Goal: Transaction & Acquisition: Purchase product/service

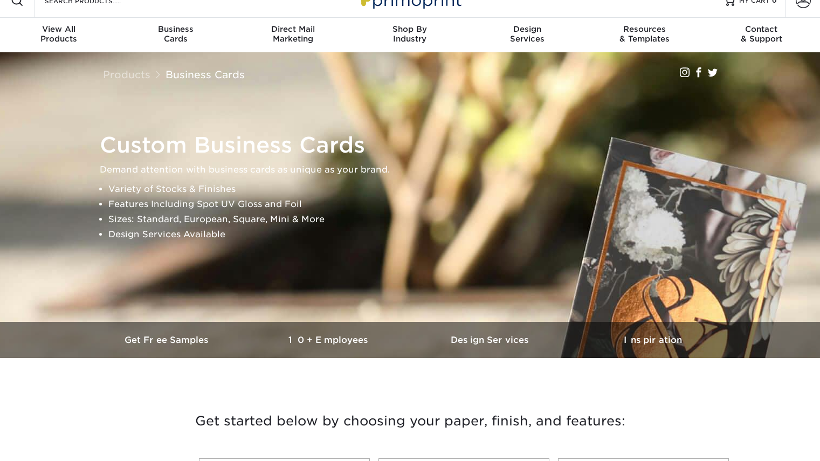
scroll to position [17, 0]
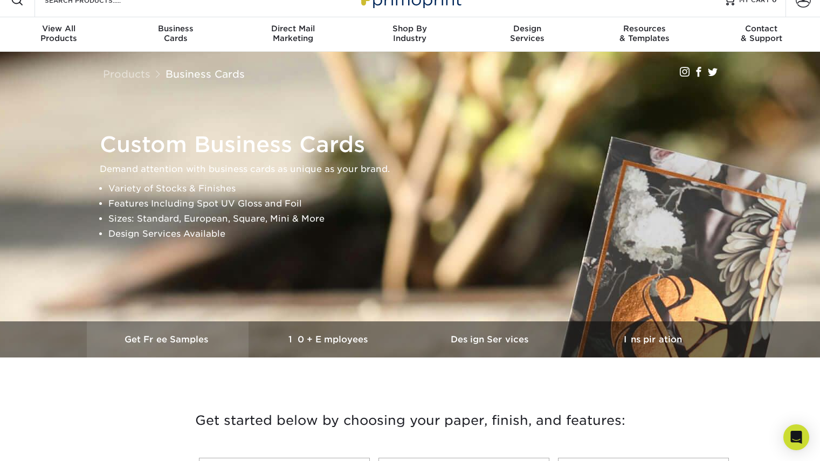
click at [233, 339] on h3 "Get Free Samples" at bounding box center [168, 339] width 162 height 10
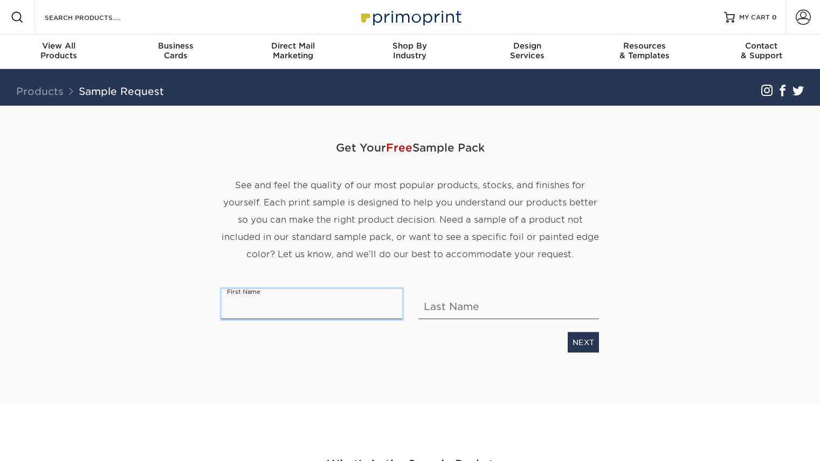
click at [298, 309] on input "text" at bounding box center [311, 304] width 180 height 30
type input "gia"
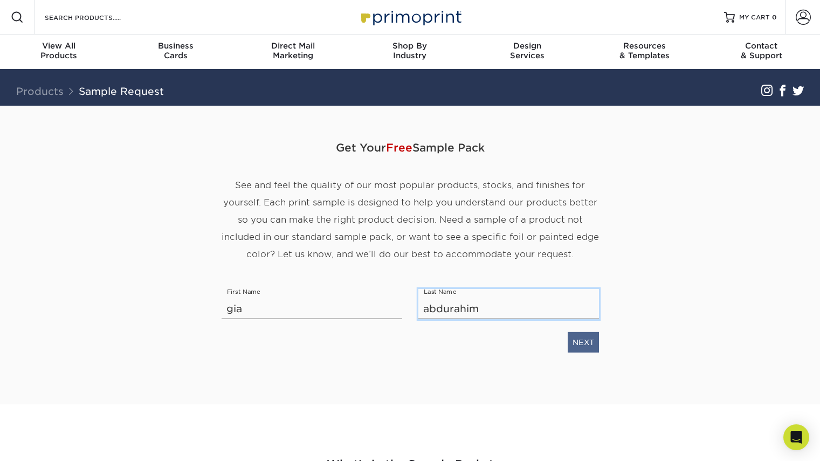
type input "abdurahim"
click at [573, 341] on link "NEXT" at bounding box center [582, 342] width 31 height 20
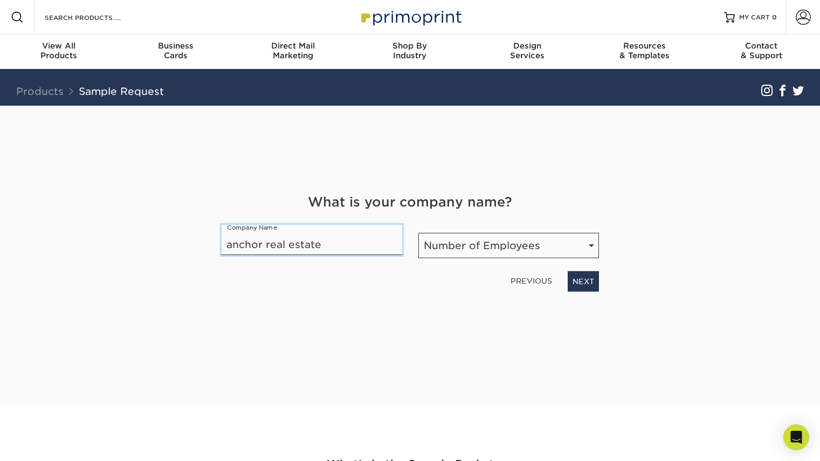
type input "anchor real estate"
click at [457, 238] on select "Number of Employees Self-employed 1-10 employees 11-50 employees 51-200 employe…" at bounding box center [508, 245] width 180 height 25
select select "11-50"
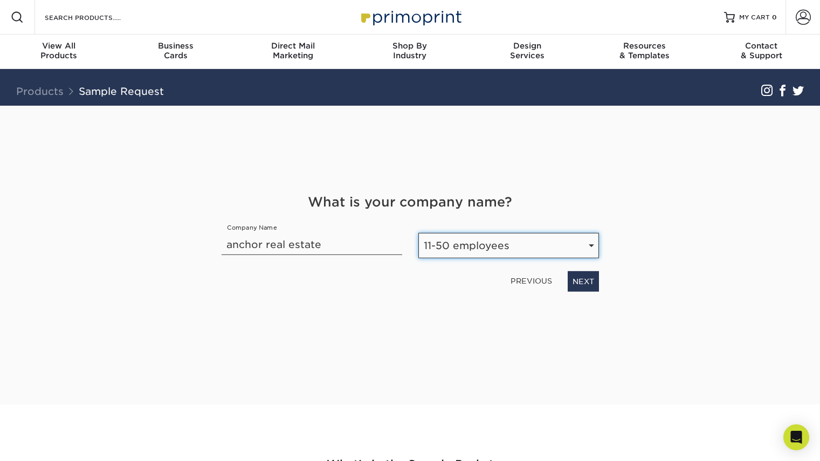
click at [418, 233] on select "Number of Employees Self-employed 1-10 employees 11-50 employees 51-200 employe…" at bounding box center [508, 245] width 180 height 25
click at [510, 247] on select "Number of Employees Self-employed 1-10 employees 11-50 employees 51-200 employe…" at bounding box center [508, 245] width 180 height 25
click at [659, 300] on div "Get Your Free Sample Pack See and feel the quality of our most popular products…" at bounding box center [410, 255] width 630 height 298
click at [577, 275] on link "NEXT" at bounding box center [582, 281] width 31 height 20
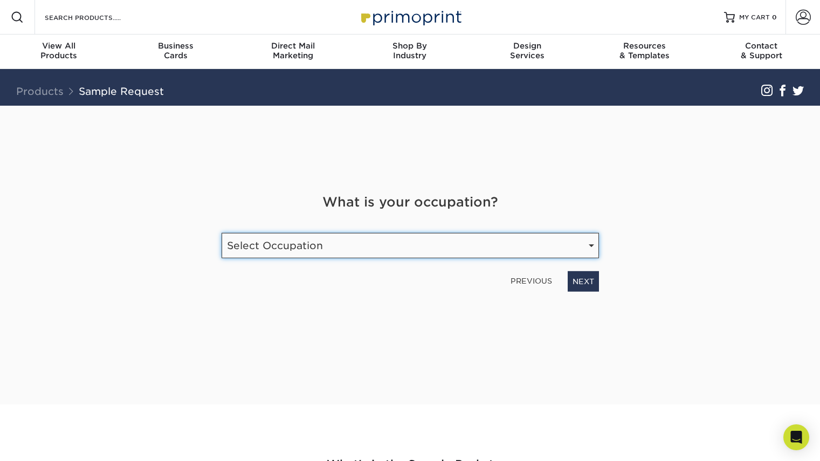
click at [453, 251] on select "Select Occupation Agency Automotive Blogger Cleaning Services Construction Educ…" at bounding box center [409, 245] width 377 height 25
select select "Marketing"
click at [221, 233] on select "Select Occupation Agency Automotive Blogger Cleaning Services Construction Educ…" at bounding box center [409, 245] width 377 height 25
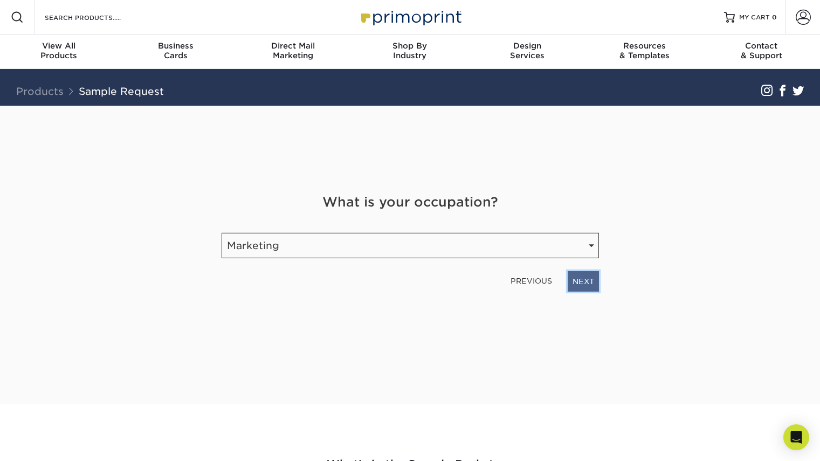
click at [584, 278] on link "NEXT" at bounding box center [582, 281] width 31 height 20
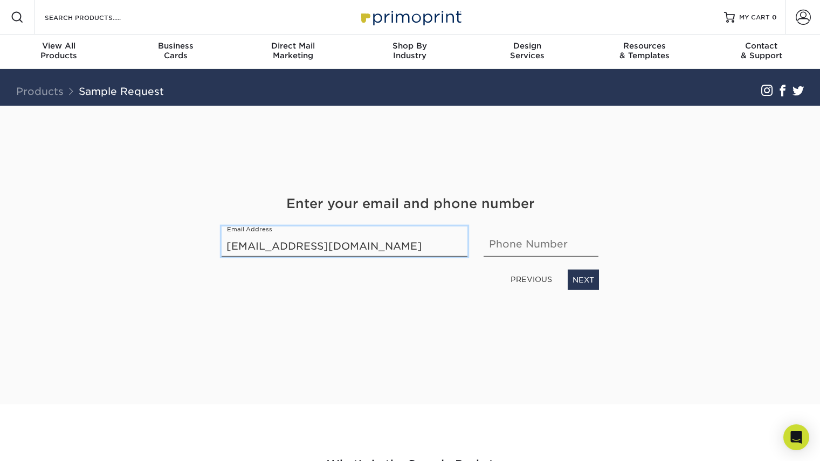
type input "admin@anchorealestate.com"
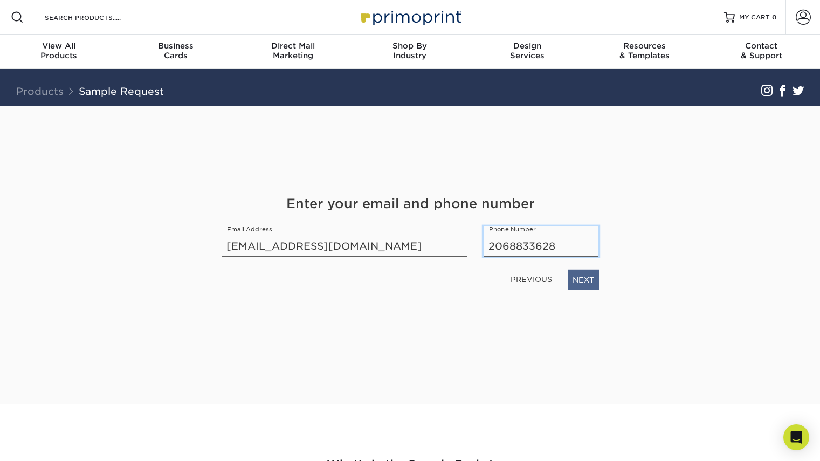
type input "2068833628"
click at [585, 280] on link "NEXT" at bounding box center [582, 279] width 31 height 20
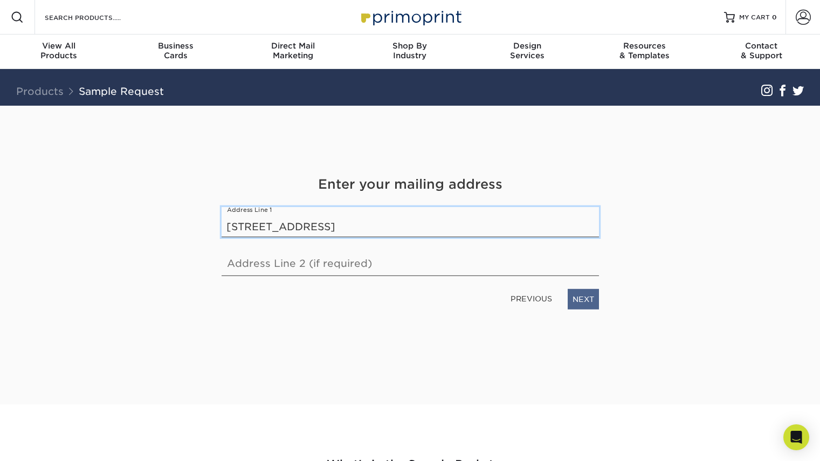
type input "420 East Church Street #116 orlando fl, 32801"
click at [591, 303] on link "NEXT" at bounding box center [582, 299] width 31 height 20
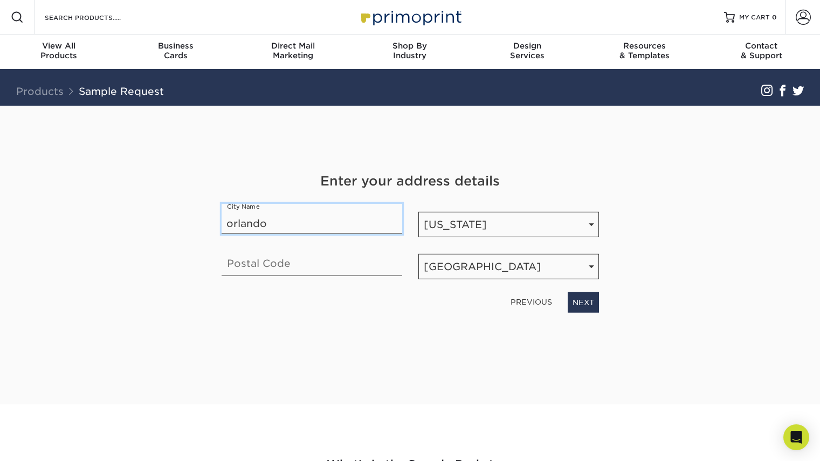
type input "orlando"
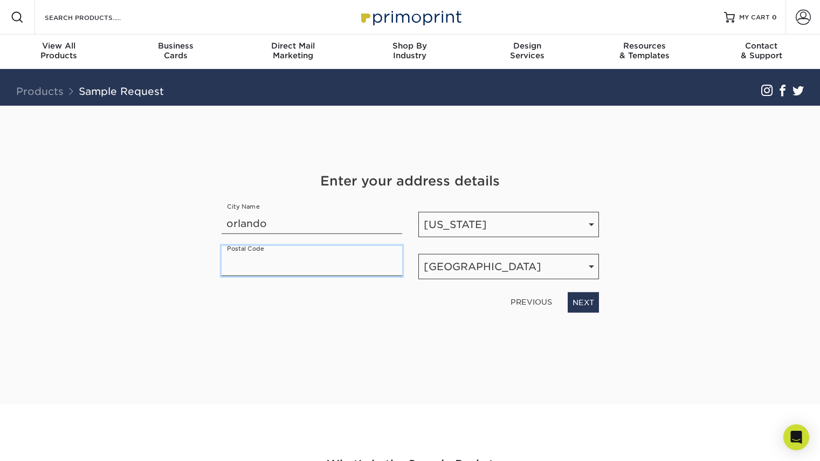
click at [389, 262] on input "text" at bounding box center [311, 261] width 180 height 30
type input "32801"
click at [541, 301] on link "PREVIOUS" at bounding box center [531, 301] width 50 height 17
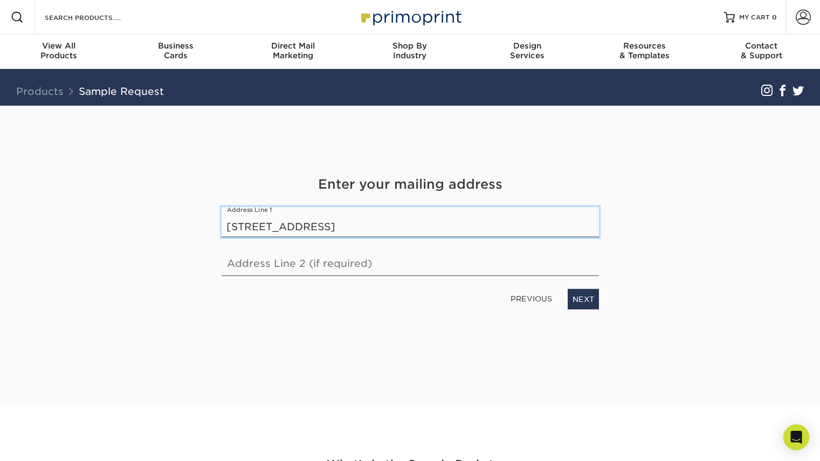
drag, startPoint x: 477, startPoint y: 230, endPoint x: 378, endPoint y: 226, distance: 99.8
click at [378, 226] on input "420 East Church Street #116 orlando fl, 32801" at bounding box center [409, 222] width 377 height 30
type input "[STREET_ADDRESS]"
click at [582, 296] on link "NEXT" at bounding box center [582, 299] width 31 height 20
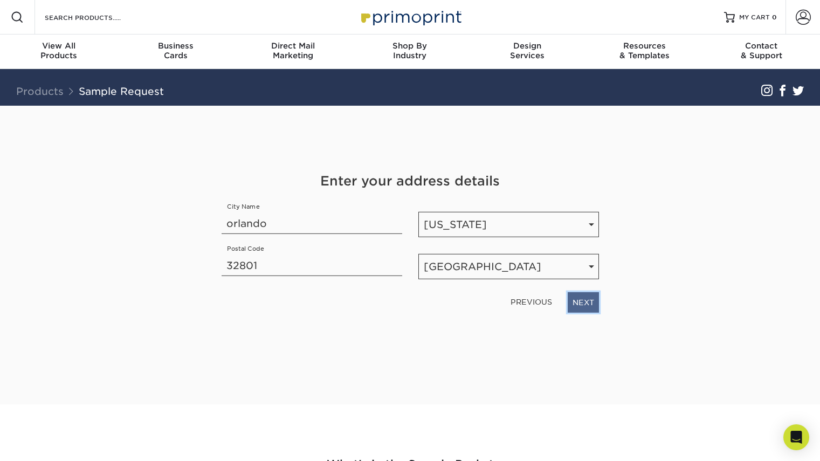
click at [590, 303] on link "NEXT" at bounding box center [582, 302] width 31 height 20
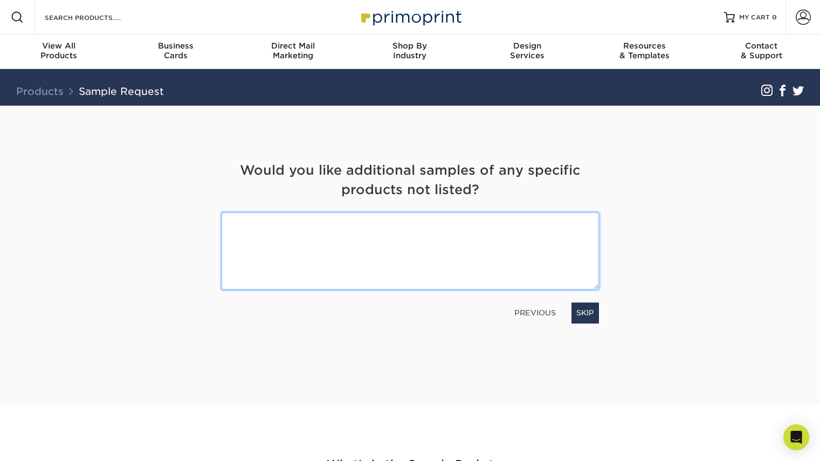
click at [487, 251] on textarea at bounding box center [409, 250] width 377 height 77
type textarea "Business cards, high-quality. Silk/suede"
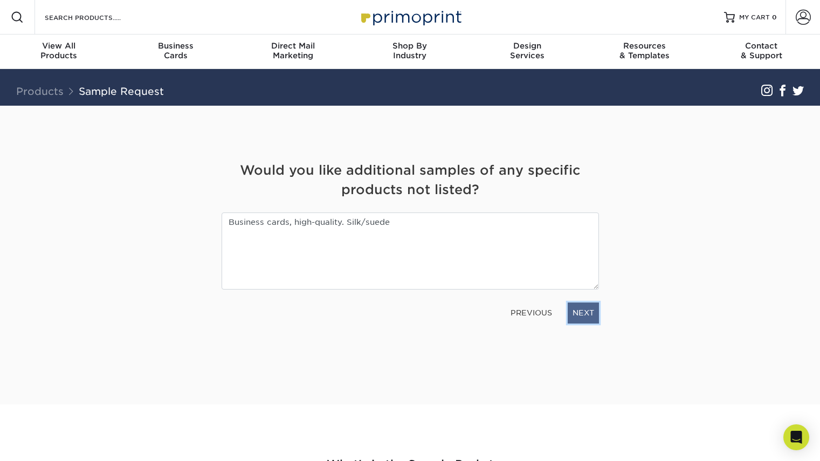
click at [574, 315] on link "NEXT" at bounding box center [582, 312] width 31 height 20
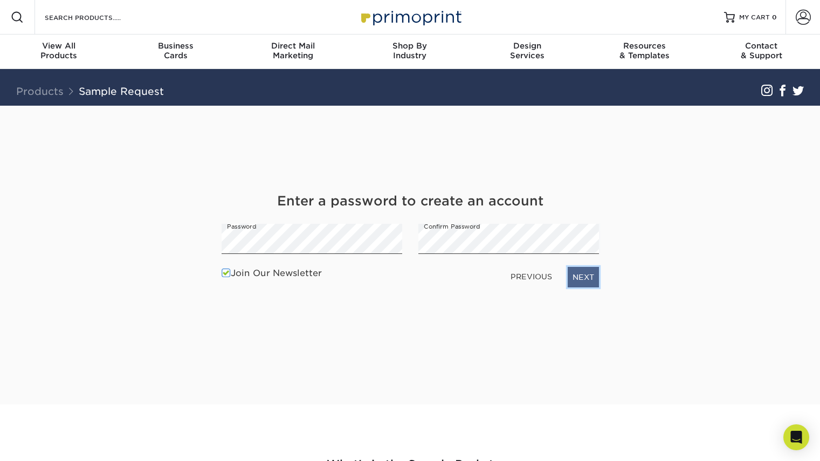
click at [579, 276] on link "NEXT" at bounding box center [582, 277] width 31 height 20
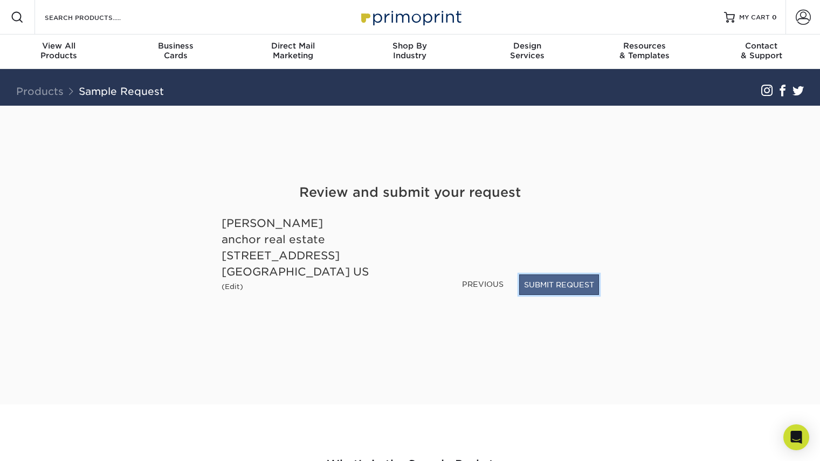
click at [584, 289] on button "SUBMIT REQUEST" at bounding box center [559, 284] width 80 height 20
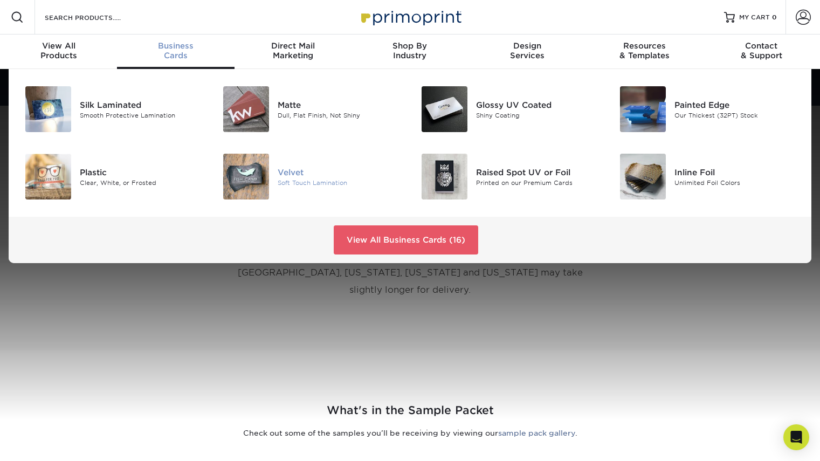
click at [252, 180] on img at bounding box center [246, 177] width 46 height 46
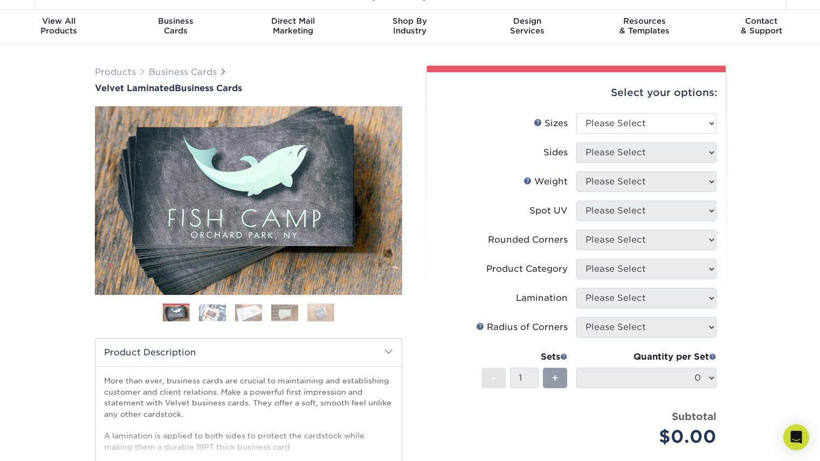
scroll to position [25, 0]
click at [395, 197] on link "Next" at bounding box center [386, 200] width 22 height 22
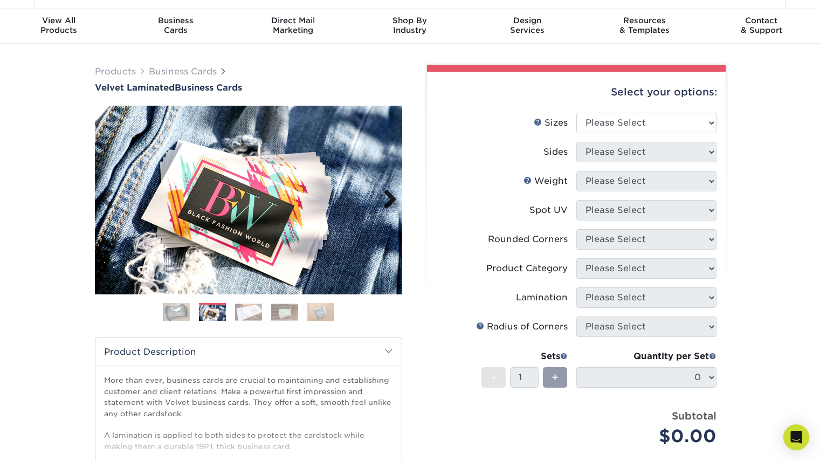
click at [395, 197] on link "Next" at bounding box center [386, 200] width 22 height 22
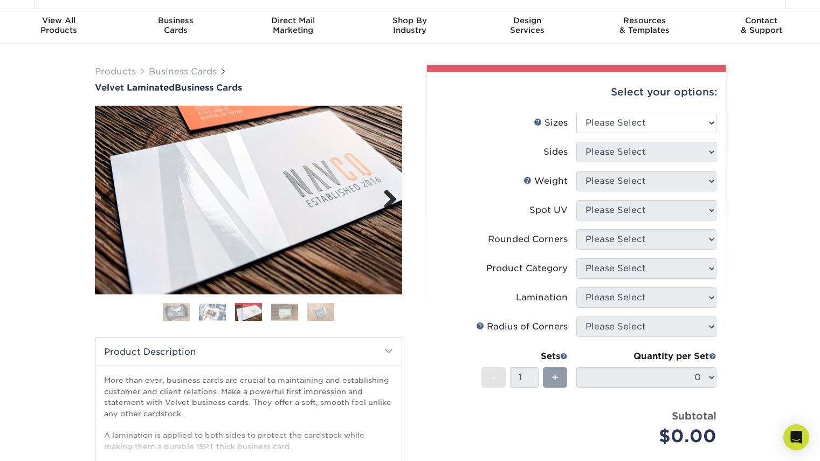
click at [395, 197] on link "Next" at bounding box center [386, 200] width 22 height 22
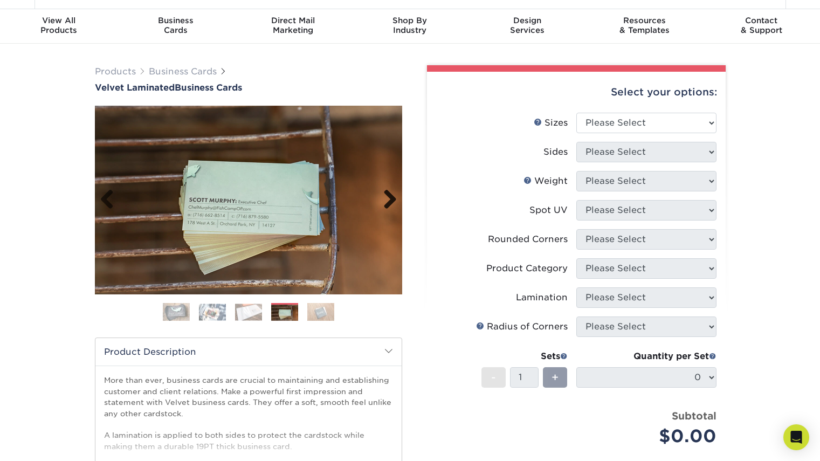
click at [395, 197] on link "Next" at bounding box center [386, 200] width 22 height 22
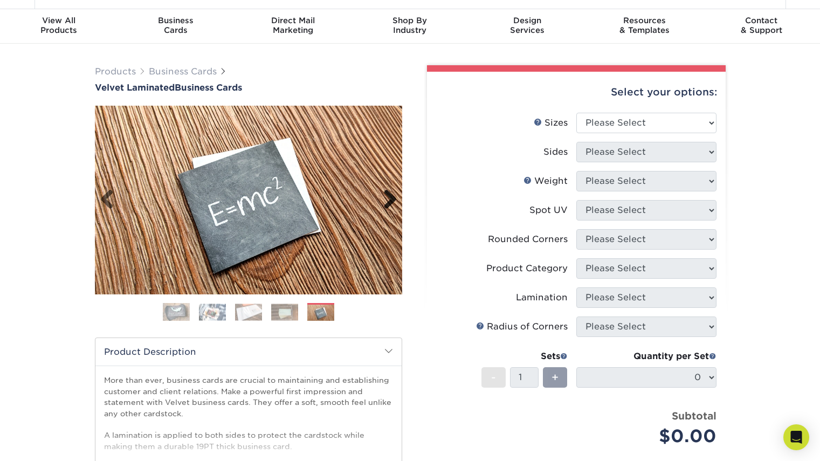
click at [395, 197] on link "Next" at bounding box center [386, 200] width 22 height 22
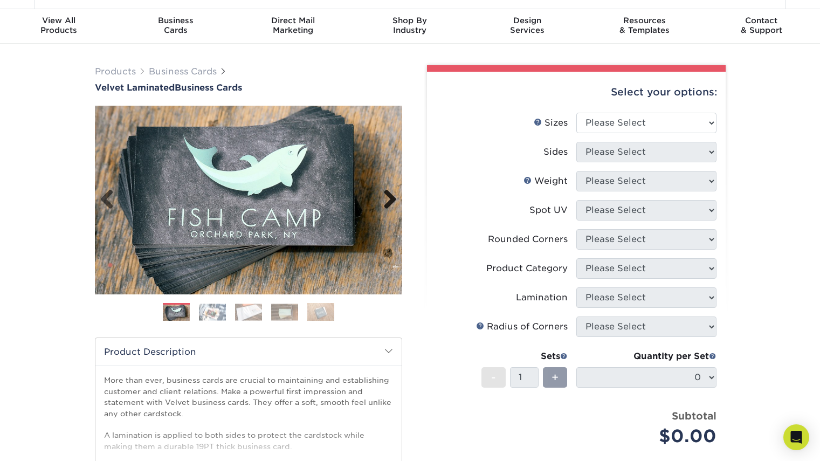
click at [395, 197] on link "Next" at bounding box center [386, 200] width 22 height 22
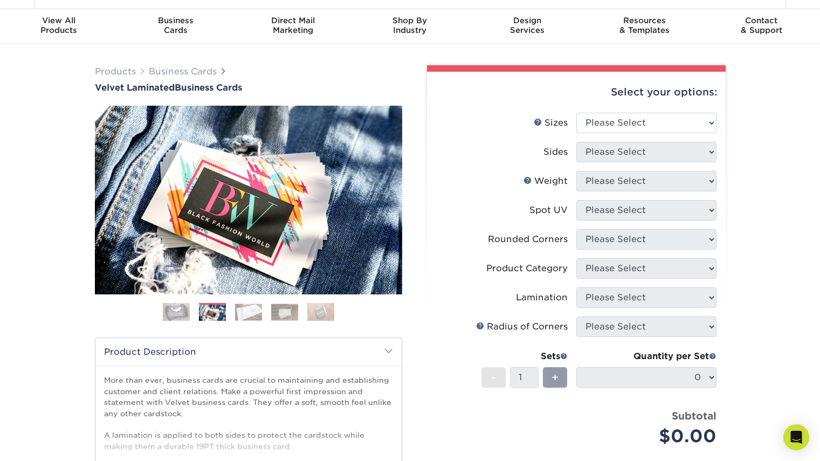
click at [241, 317] on img at bounding box center [248, 311] width 27 height 17
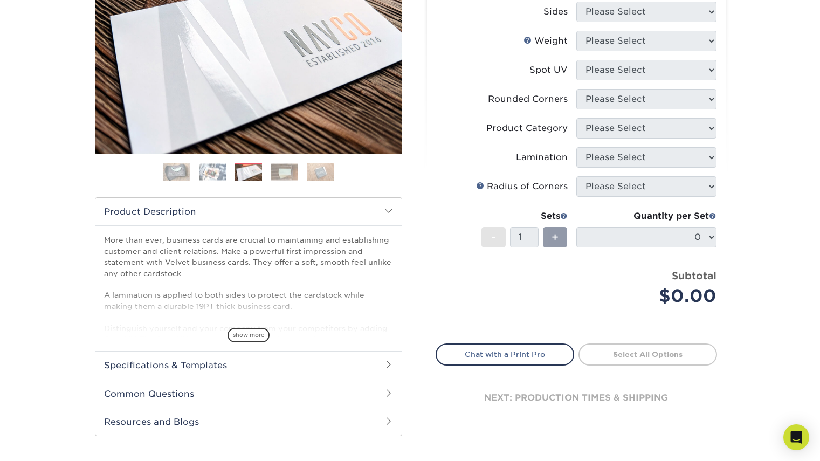
scroll to position [177, 0]
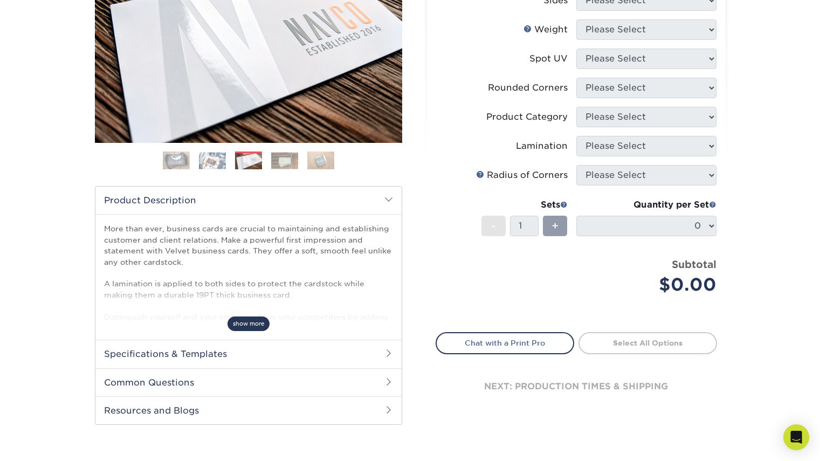
click at [246, 323] on span "show more" at bounding box center [248, 323] width 42 height 15
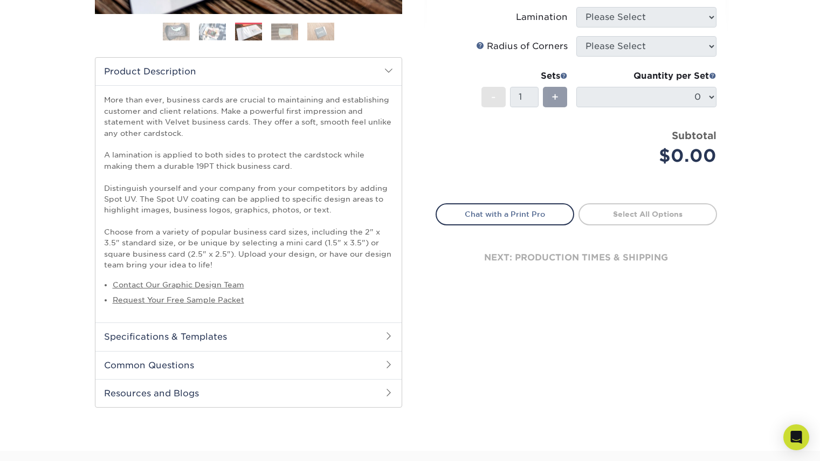
scroll to position [306, 0]
click at [199, 333] on h2 "Specifications & Templates" at bounding box center [248, 336] width 306 height 28
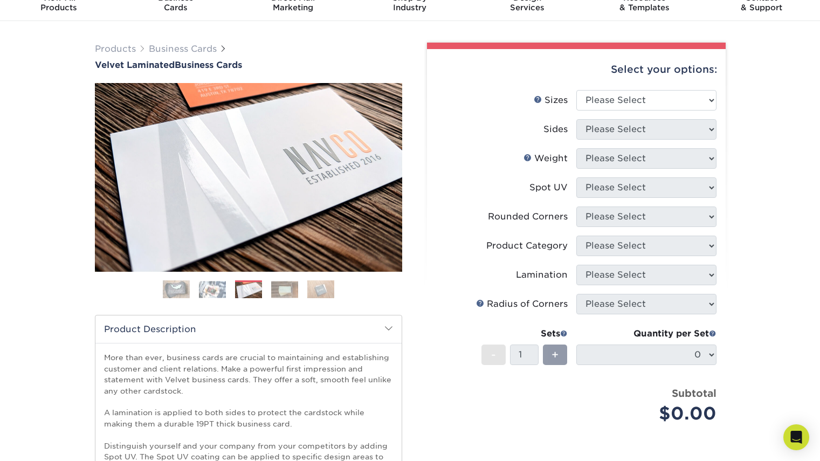
scroll to position [46, 0]
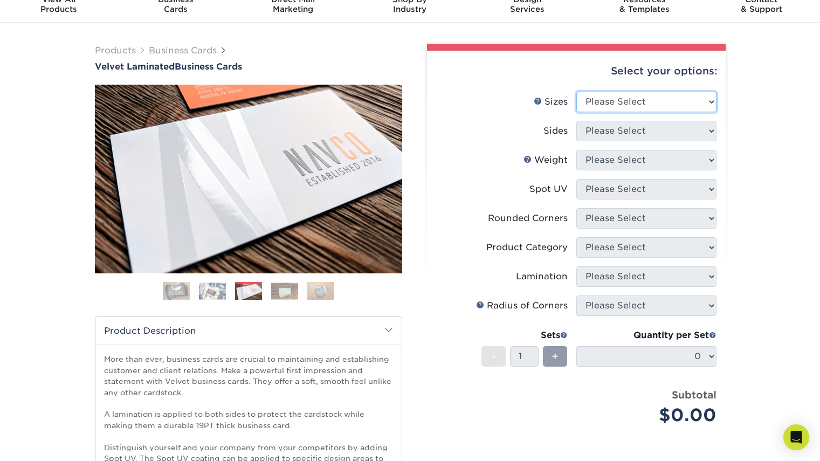
click at [655, 101] on select "Please Select 1.5" x 3.5" - Mini 1.75" x 3.5" - Mini 2" x 2" - Square 2" x 3" -…" at bounding box center [646, 102] width 140 height 20
select select "2.00x3.50"
click at [576, 92] on select "Please Select 1.5" x 3.5" - Mini 1.75" x 3.5" - Mini 2" x 2" - Square 2" x 3" -…" at bounding box center [646, 102] width 140 height 20
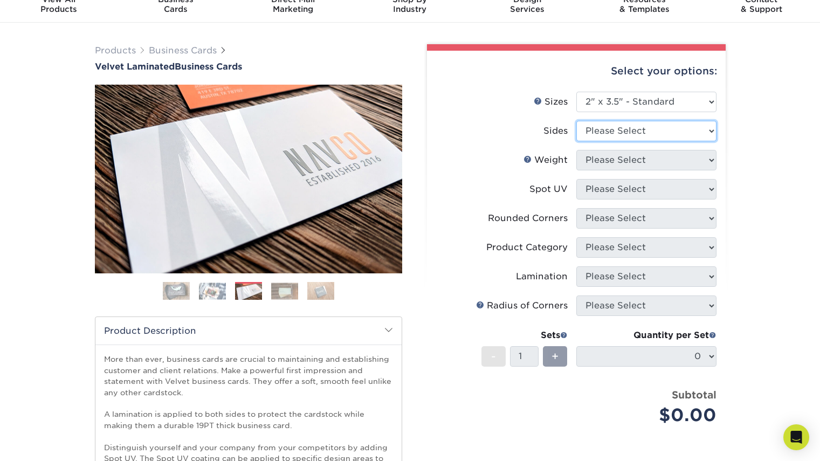
click at [621, 136] on select "Please Select Print Both Sides Print Front Only" at bounding box center [646, 131] width 140 height 20
select select "13abbda7-1d64-4f25-8bb2-c179b224825d"
click at [576, 121] on select "Please Select Print Both Sides Print Front Only" at bounding box center [646, 131] width 140 height 20
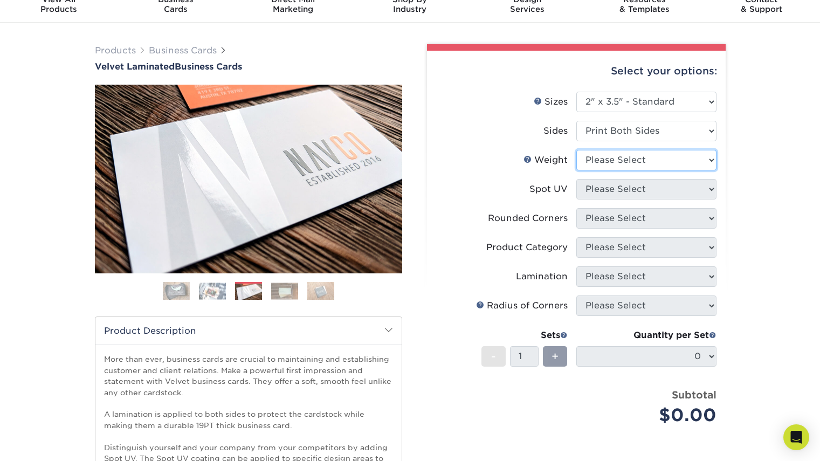
click at [622, 157] on select "Please Select 16PT" at bounding box center [646, 160] width 140 height 20
select select "16PT"
click at [576, 150] on select "Please Select 16PT" at bounding box center [646, 160] width 140 height 20
click at [612, 188] on select "Please Select No Spot UV Front and Back (Both Sides) Front Only Back Only" at bounding box center [646, 189] width 140 height 20
select select "0"
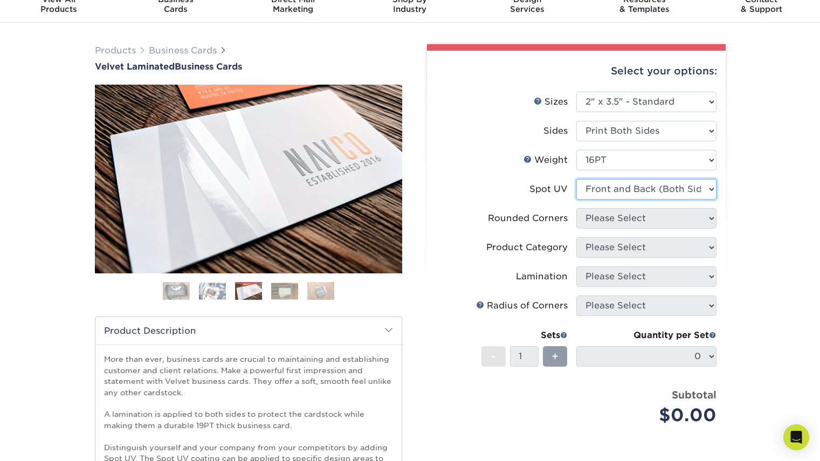
click at [576, 179] on select "Please Select No Spot UV Front and Back (Both Sides) Front Only Back Only" at bounding box center [646, 189] width 140 height 20
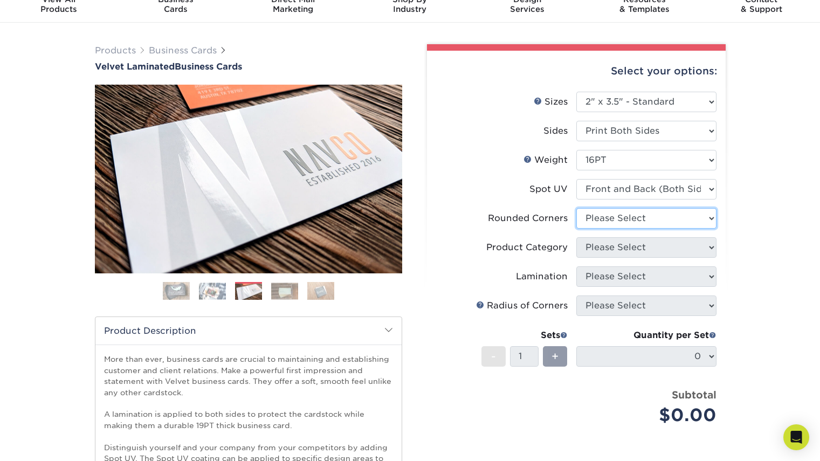
click at [611, 223] on select "Please Select Yes - Round 2 Corners Yes - Round 4 Corners No" at bounding box center [646, 218] width 140 height 20
select select "0"
click at [576, 208] on select "Please Select Yes - Round 2 Corners Yes - Round 4 Corners No" at bounding box center [646, 218] width 140 height 20
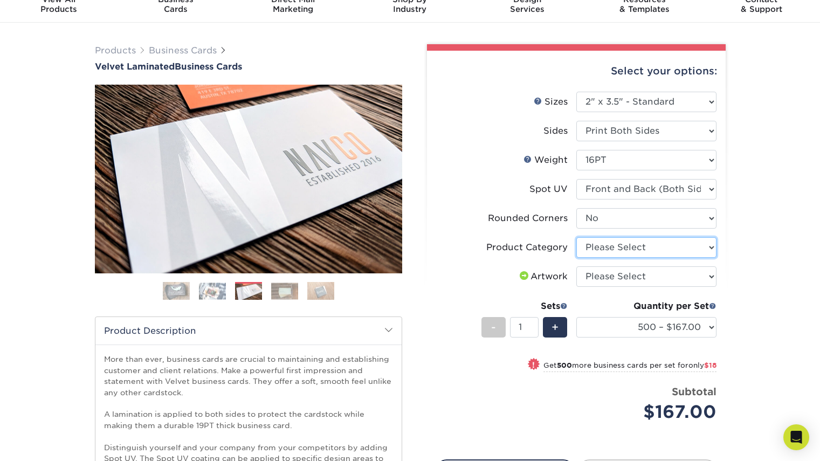
click at [638, 245] on select "Please Select Business Cards" at bounding box center [646, 247] width 140 height 20
select select "3b5148f1-0588-4f88-a218-97bcfdce65c1"
click at [576, 237] on select "Please Select Business Cards" at bounding box center [646, 247] width 140 height 20
click at [629, 279] on select "Please Select I will upload files I need a design - $100" at bounding box center [646, 276] width 140 height 20
select select "upload"
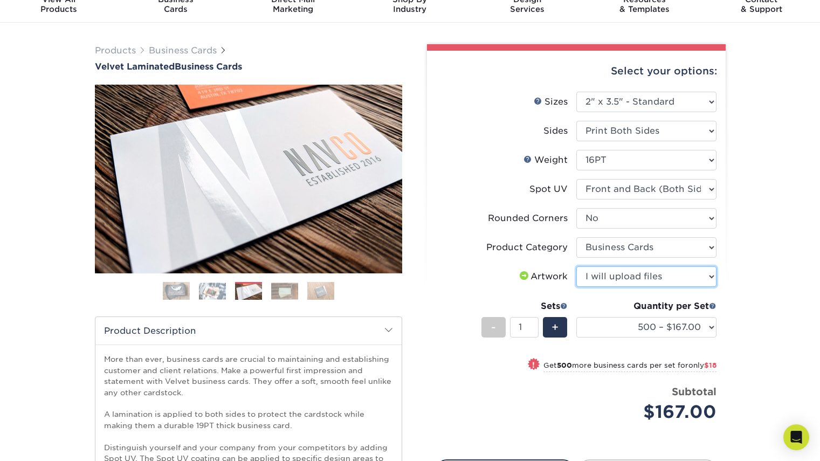
click at [576, 266] on select "Please Select I will upload files I need a design - $100" at bounding box center [646, 276] width 140 height 20
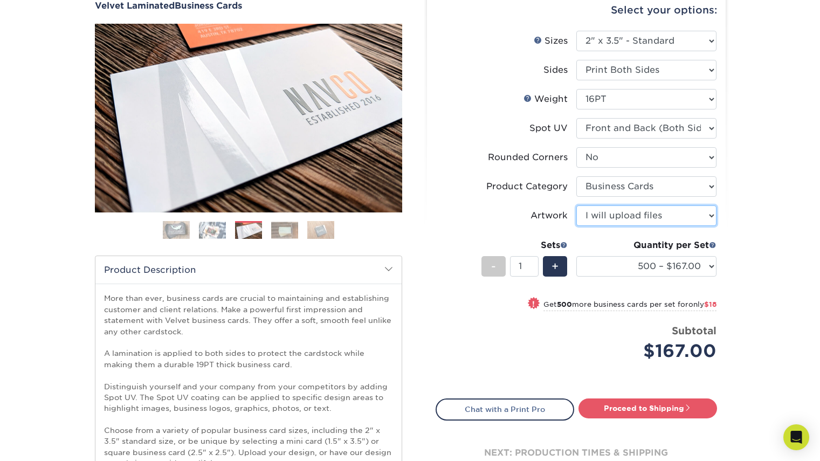
scroll to position [108, 0]
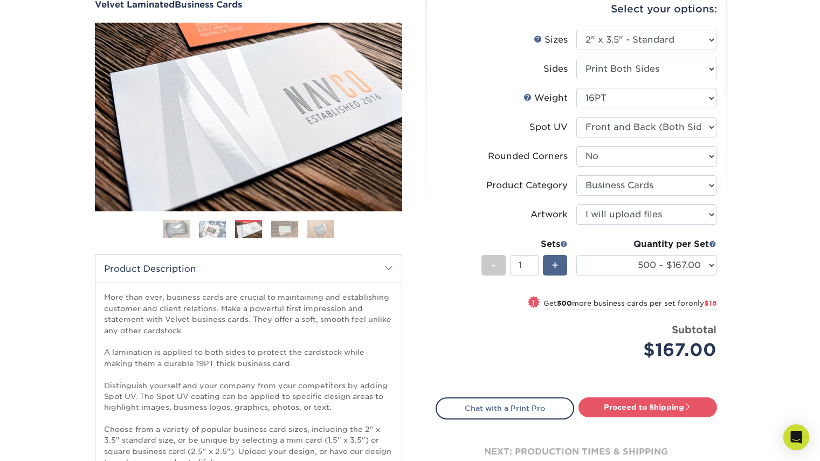
click at [555, 268] on span "+" at bounding box center [554, 265] width 7 height 16
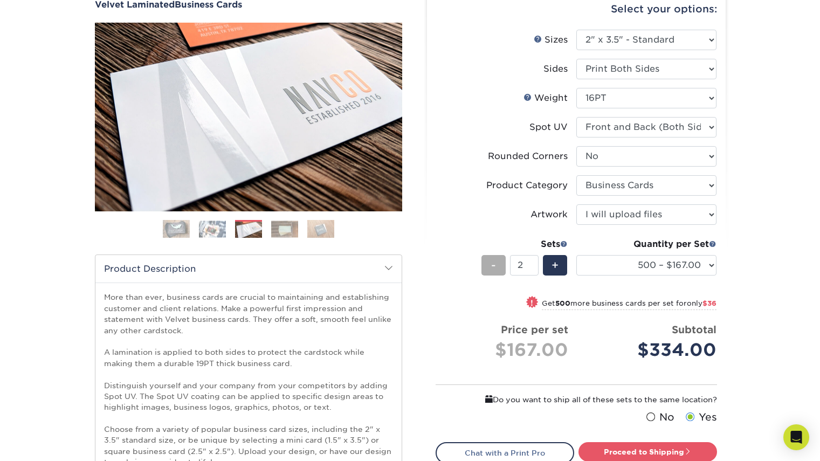
click at [495, 265] on span "-" at bounding box center [493, 265] width 5 height 16
type input "1"
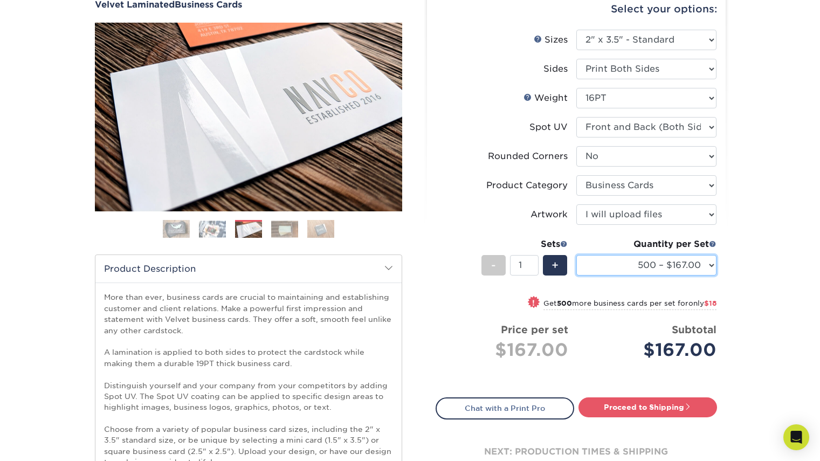
click at [647, 261] on select "500 – $167.00 1000 – $185.00 2500 – $439.00 5000 – $733.00 10000 – $1307.00" at bounding box center [646, 265] width 140 height 20
click at [576, 255] on select "500 – $167.00 1000 – $185.00 2500 – $439.00 5000 – $733.00 10000 – $1307.00" at bounding box center [646, 265] width 140 height 20
click at [759, 280] on div "Products Business Cards Velvet Laminated Business Cards Previous Next" at bounding box center [410, 403] width 820 height 884
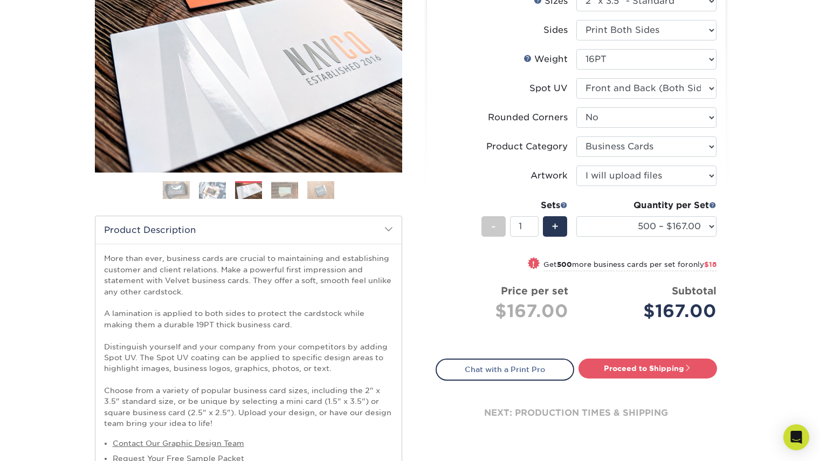
scroll to position [150, 0]
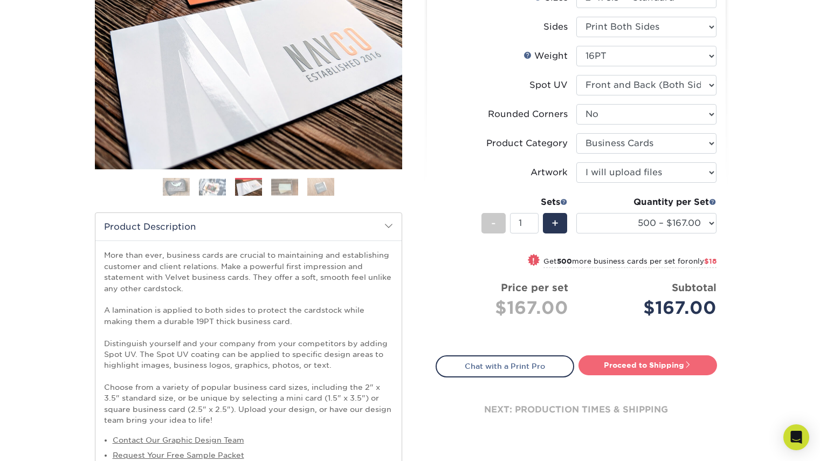
click at [671, 367] on link "Proceed to Shipping" at bounding box center [647, 364] width 138 height 19
type input "Set 1"
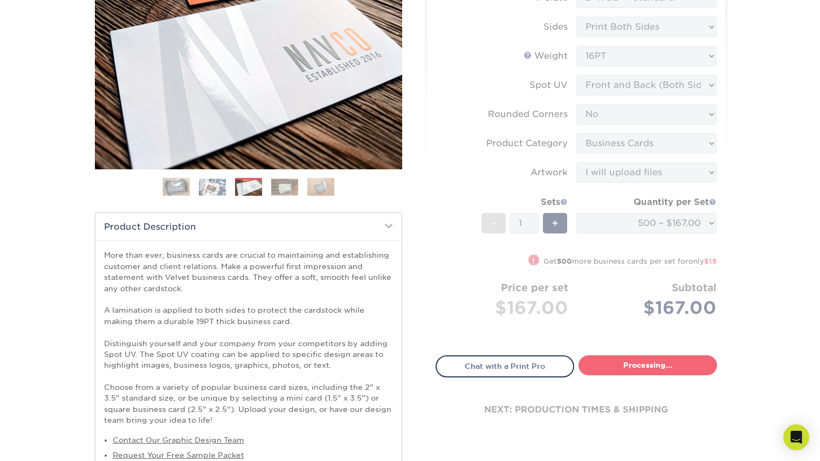
select select "4255bcc9-c807-49ed-9fda-38550f218dbc"
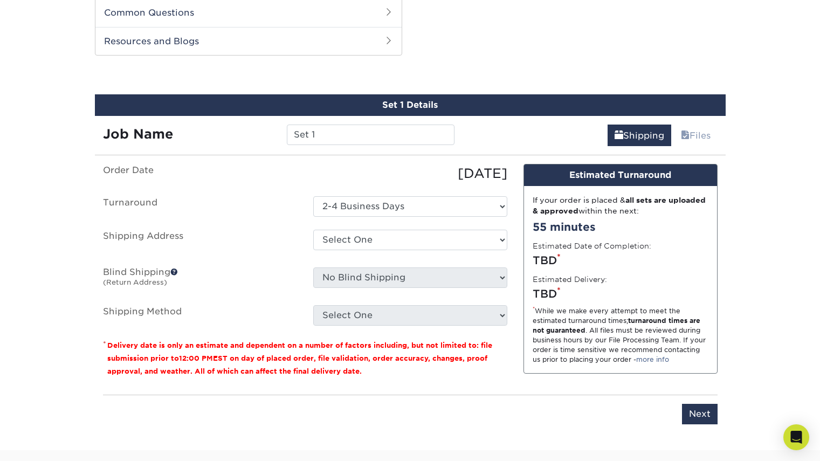
scroll to position [857, 0]
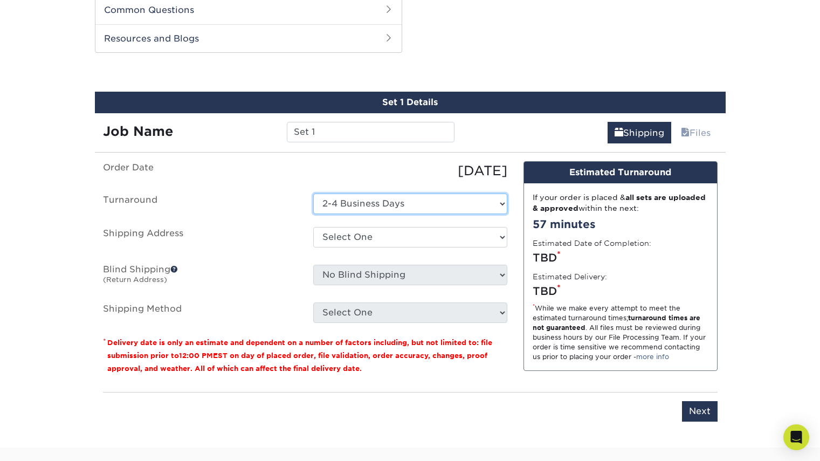
click at [370, 200] on select "Select One 2-4 Business Days" at bounding box center [410, 203] width 194 height 20
click at [287, 200] on label "Turnaround" at bounding box center [200, 203] width 210 height 20
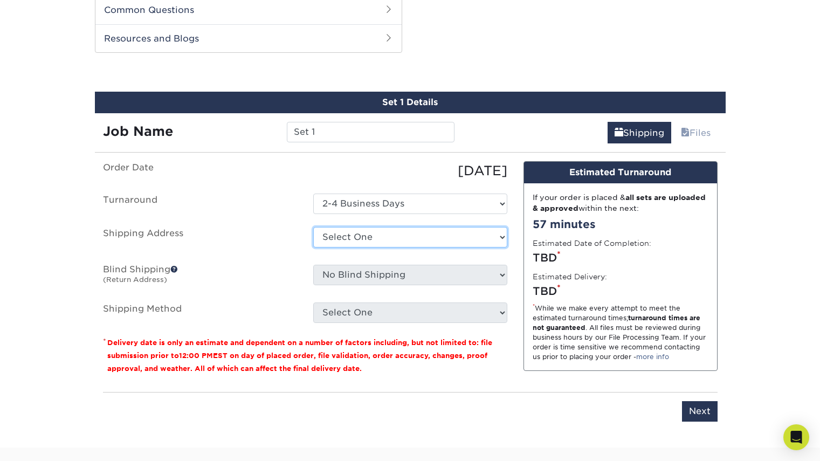
click at [354, 234] on select "Select One + Add New Address - Login" at bounding box center [410, 237] width 194 height 20
click at [313, 247] on select "Select One + Add New Address - Login" at bounding box center [410, 237] width 194 height 20
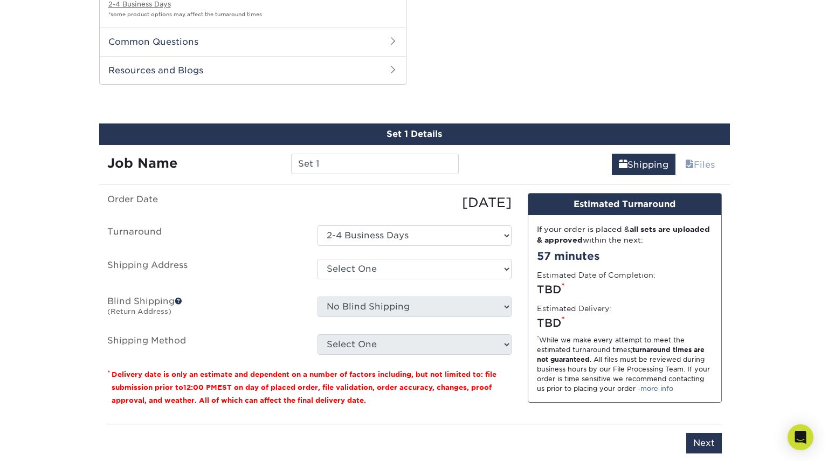
scroll to position [844, 0]
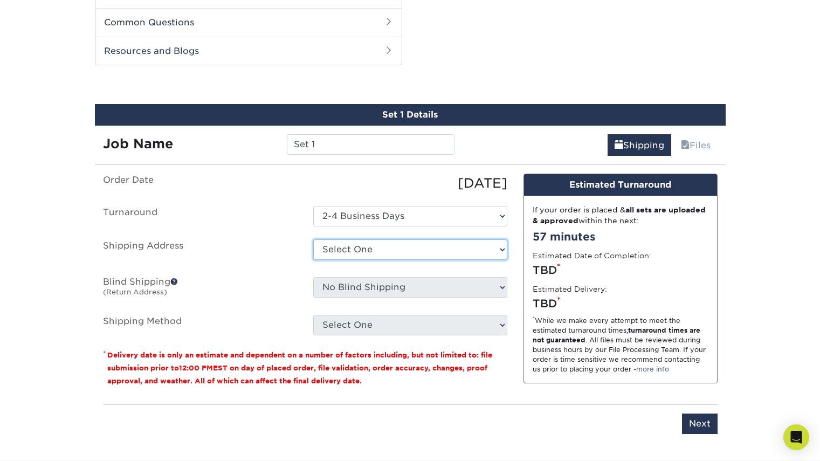
click at [404, 249] on select "Select One + Add New Address - Login" at bounding box center [410, 249] width 194 height 20
select select "newaddress"
click at [313, 239] on select "Select One + Add New Address - Login" at bounding box center [410, 249] width 194 height 20
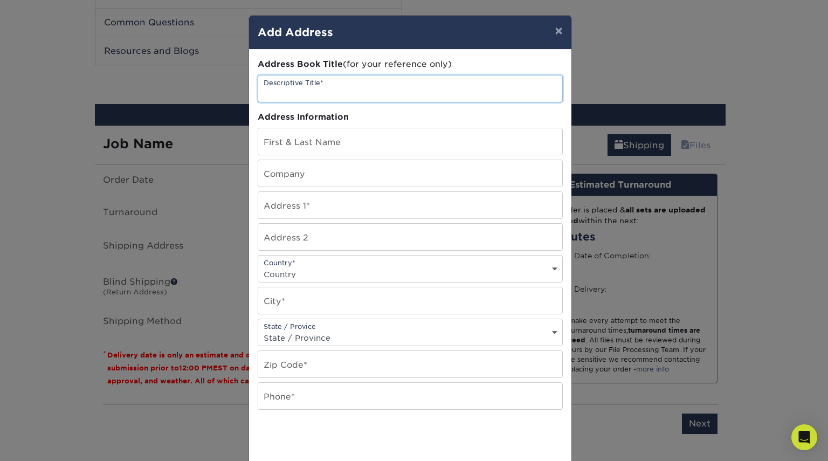
click at [386, 92] on input "text" at bounding box center [410, 88] width 304 height 26
type input "Anchor Real Estate"
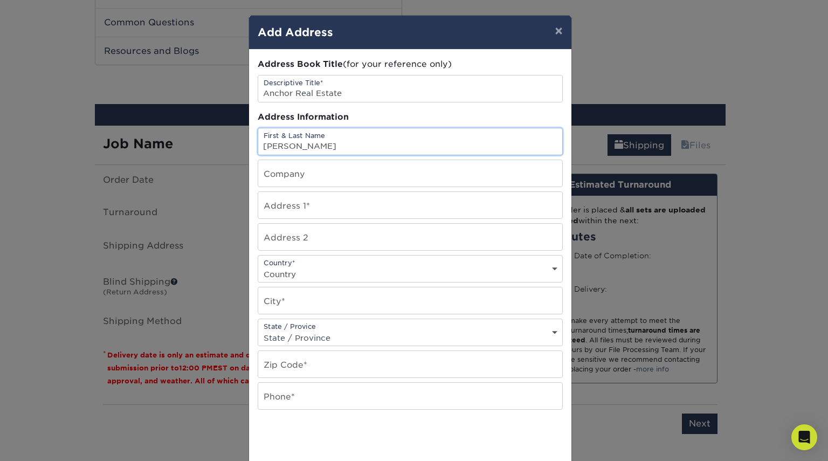
type input "[PERSON_NAME]"
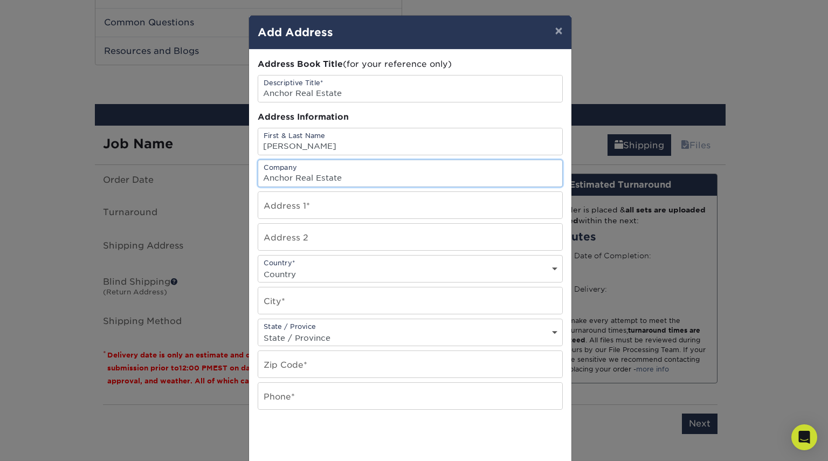
type input "Anchor Real Estate"
type input "[STREET_ADDRESS]"
select select "US"
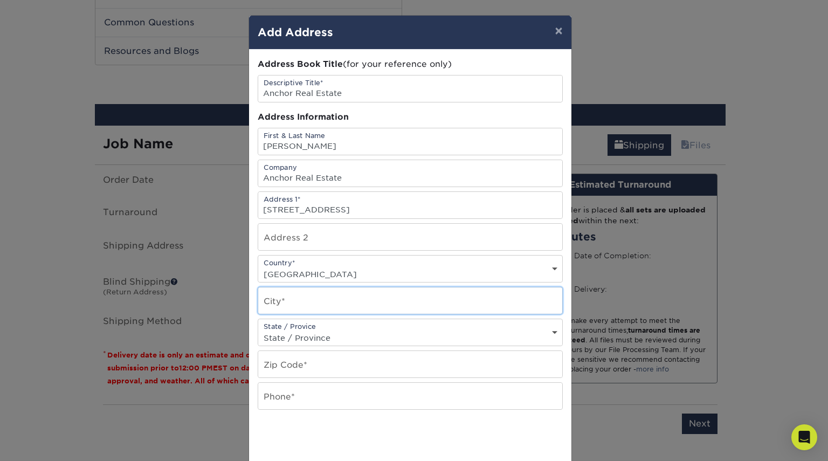
type input "Orlando"
select select "FL"
type input "32801"
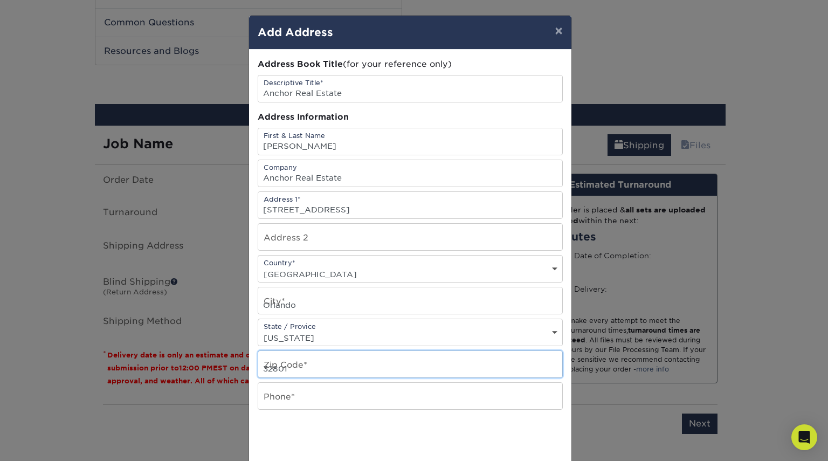
type input "4078481012"
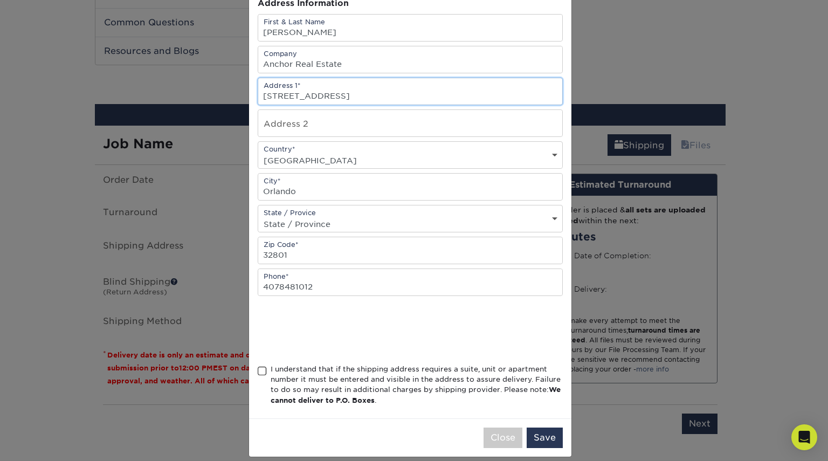
scroll to position [115, 0]
type input "[STREET_ADDRESS]"
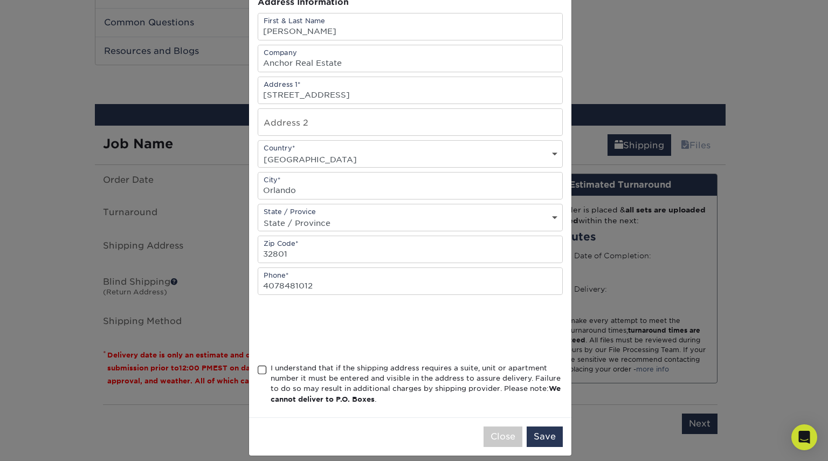
scroll to position [125, 0]
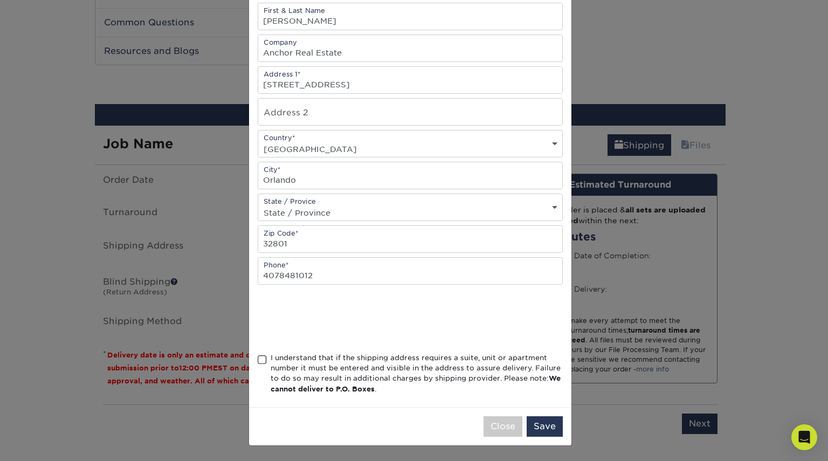
click at [259, 360] on span at bounding box center [262, 360] width 9 height 10
click at [0, 0] on input "I understand that if the shipping address requires a suite, unit or apartment n…" at bounding box center [0, 0] width 0 height 0
click at [540, 429] on button "Save" at bounding box center [544, 426] width 36 height 20
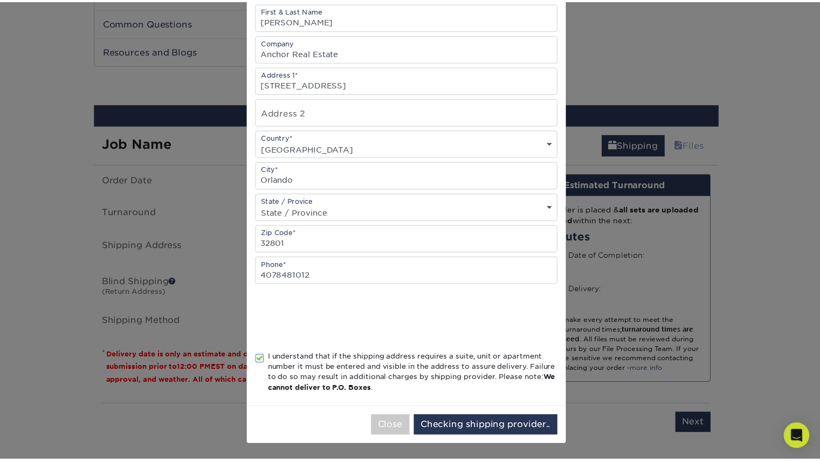
scroll to position [0, 0]
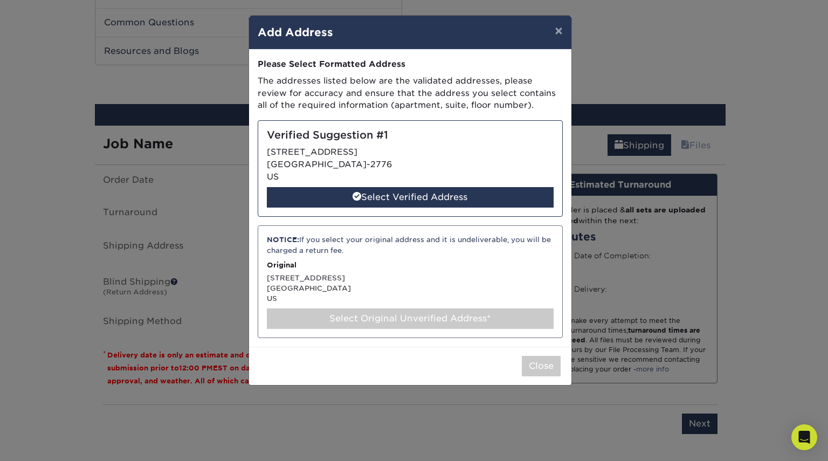
click at [438, 152] on div "Verified Suggestion #1 420 E CHURCH ST ORLANDO, FL 32801-2776 US Select Verifie…" at bounding box center [410, 168] width 305 height 96
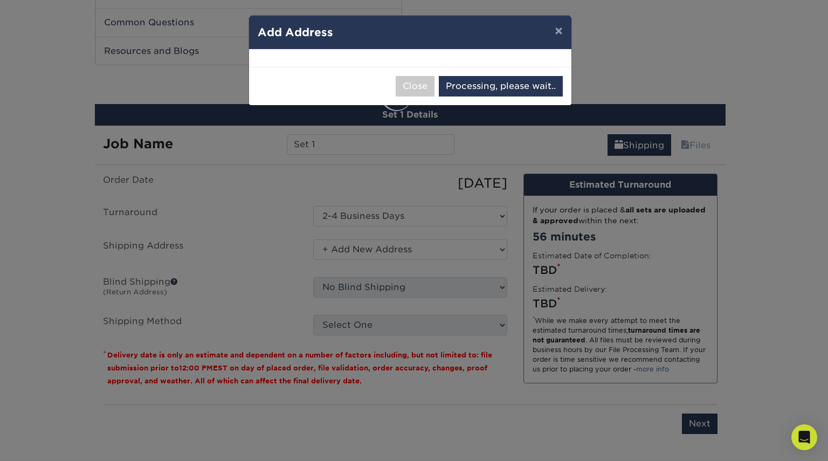
select select "285774"
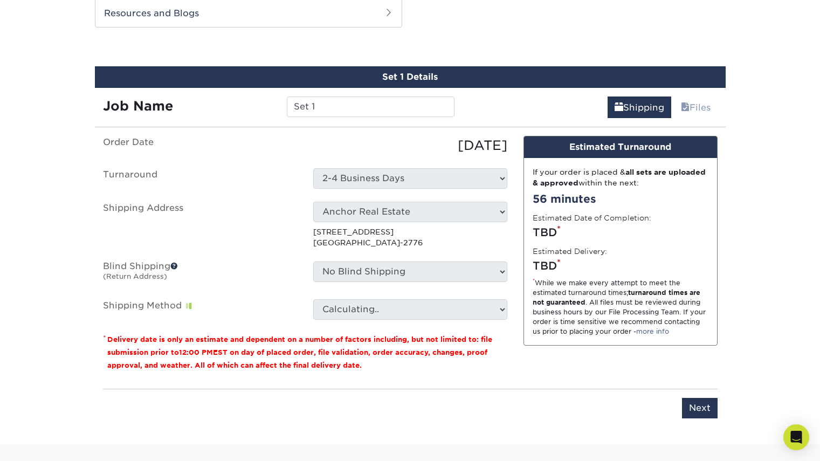
scroll to position [883, 0]
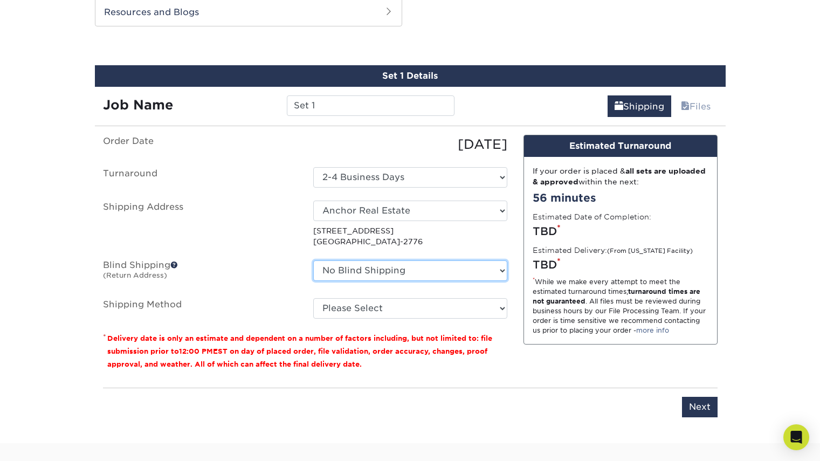
click at [348, 270] on select "No Blind Shipping + Add New Address" at bounding box center [410, 270] width 194 height 20
click at [269, 263] on label "Blind Shipping (Return Address)" at bounding box center [200, 272] width 210 height 25
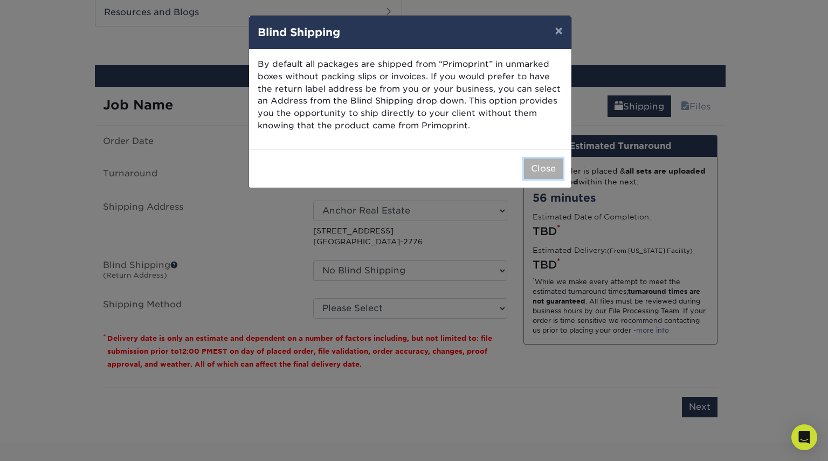
click at [543, 167] on button "Close" at bounding box center [543, 168] width 39 height 20
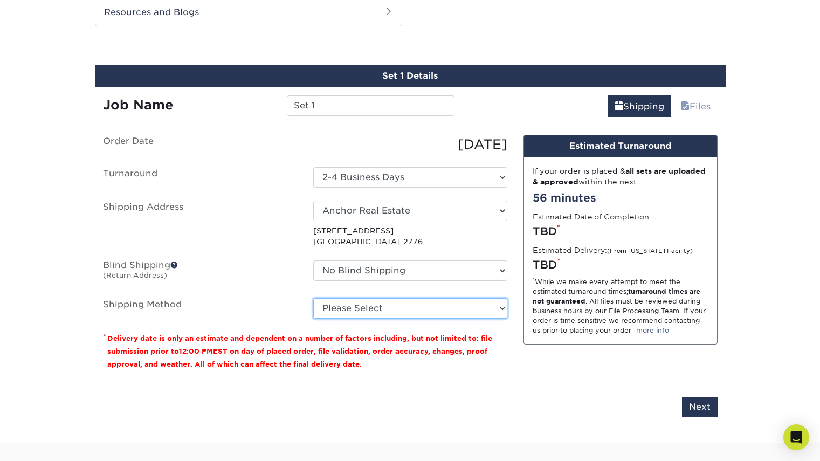
click at [359, 304] on select "Please Select Ground Shipping (+$8.96) 3 Day Shipping Service (+$20.04) 2 Day A…" at bounding box center [410, 308] width 194 height 20
select select "03"
click at [313, 298] on select "Please Select Ground Shipping (+$8.96) 3 Day Shipping Service (+$20.04) 2 Day A…" at bounding box center [410, 308] width 194 height 20
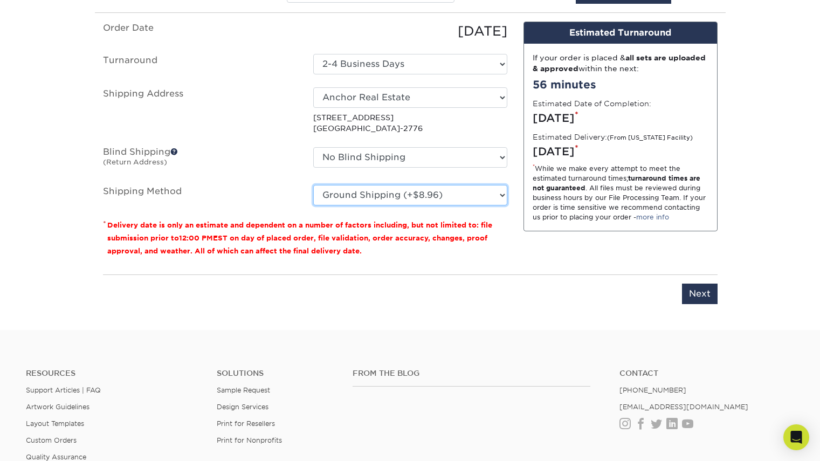
scroll to position [997, 0]
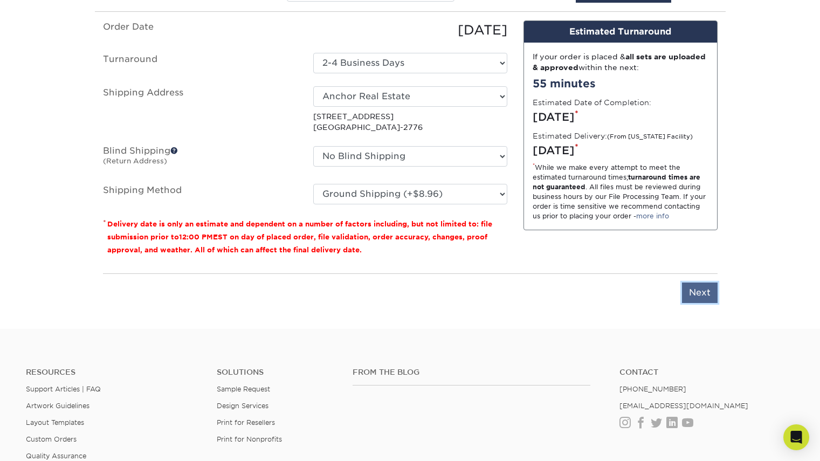
click at [702, 297] on input "Next" at bounding box center [700, 292] width 36 height 20
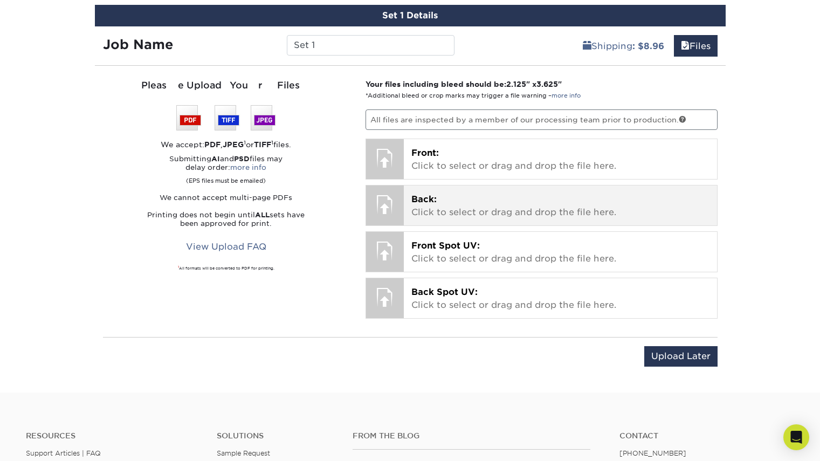
scroll to position [943, 0]
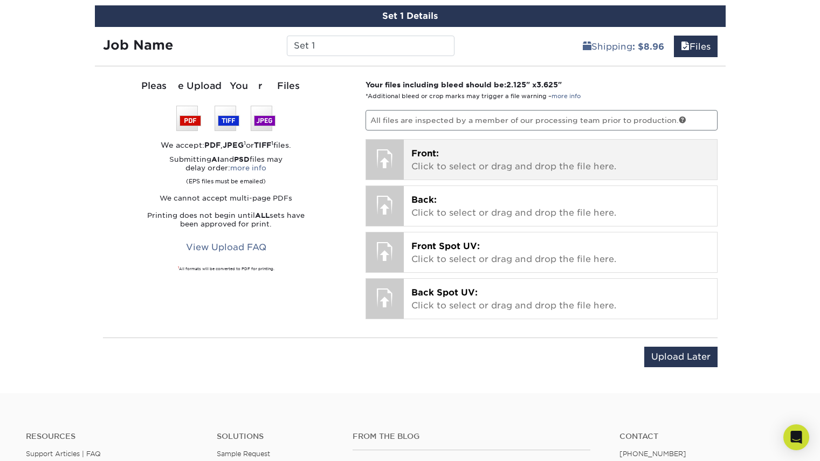
click at [418, 160] on p "Front: Click to select or drag and drop the file here." at bounding box center [560, 160] width 298 height 26
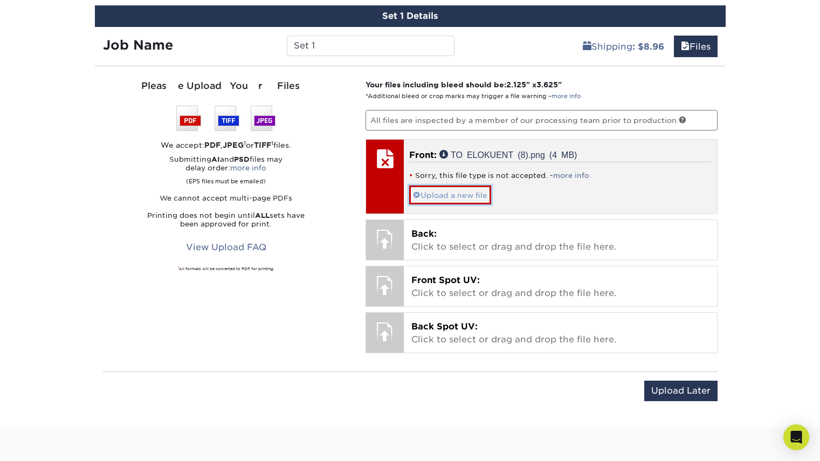
click at [463, 197] on link "Upload a new file" at bounding box center [450, 194] width 82 height 19
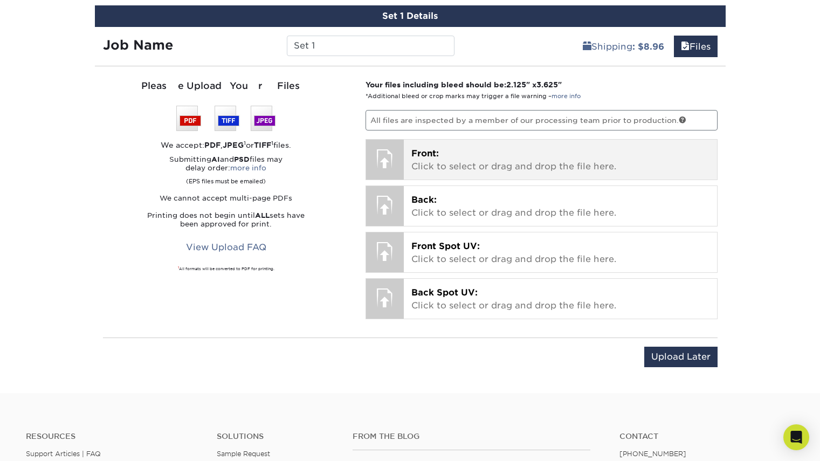
click at [446, 162] on p "Front: Click to select or drag and drop the file here." at bounding box center [560, 160] width 298 height 26
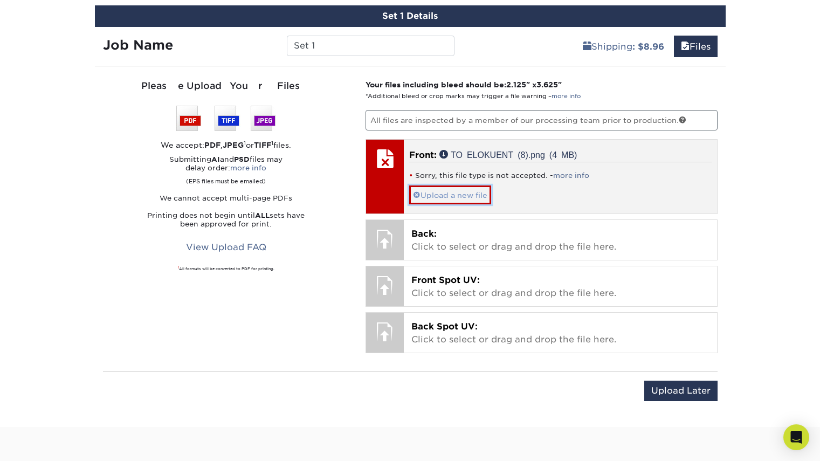
click at [428, 198] on link "Upload a new file" at bounding box center [450, 194] width 82 height 19
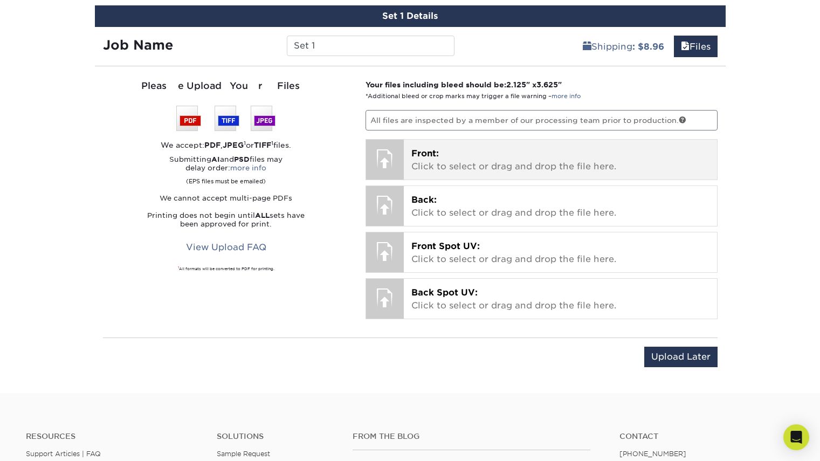
click at [429, 166] on p "Front: Click to select or drag and drop the file here." at bounding box center [560, 160] width 298 height 26
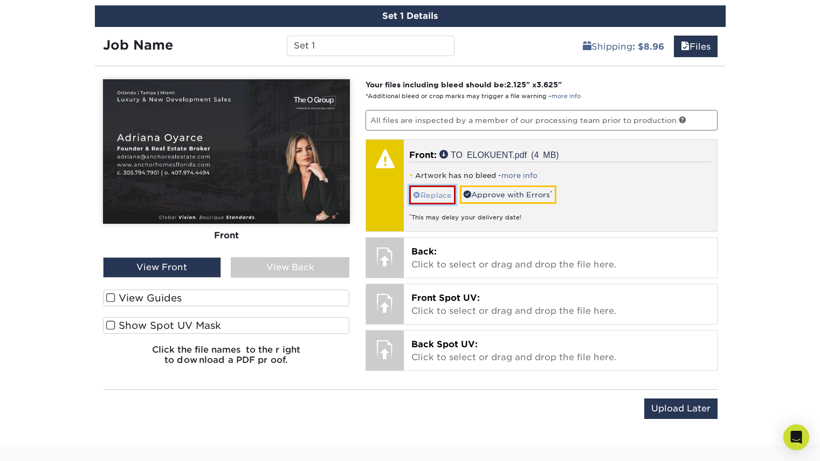
click at [435, 194] on link "Replace" at bounding box center [432, 194] width 46 height 19
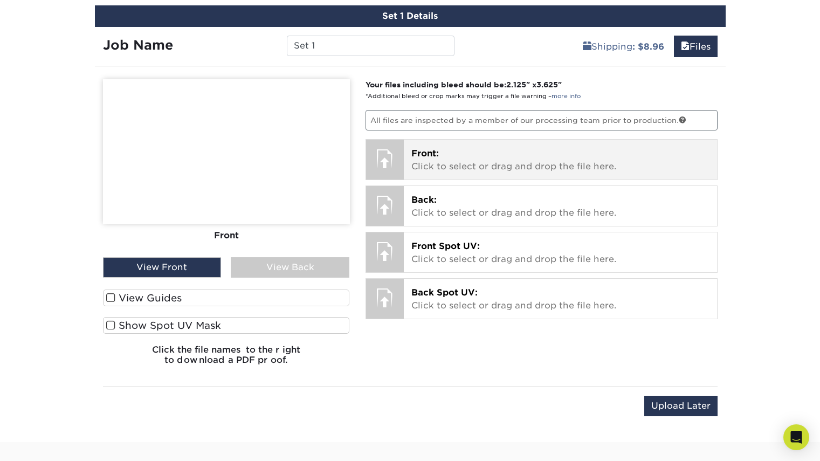
click at [433, 160] on p "Front: Click to select or drag and drop the file here." at bounding box center [560, 160] width 298 height 26
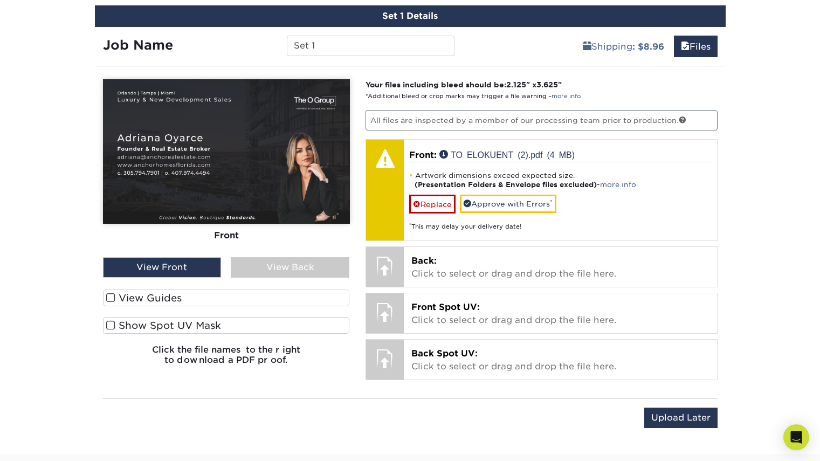
click at [224, 175] on img at bounding box center [226, 151] width 247 height 144
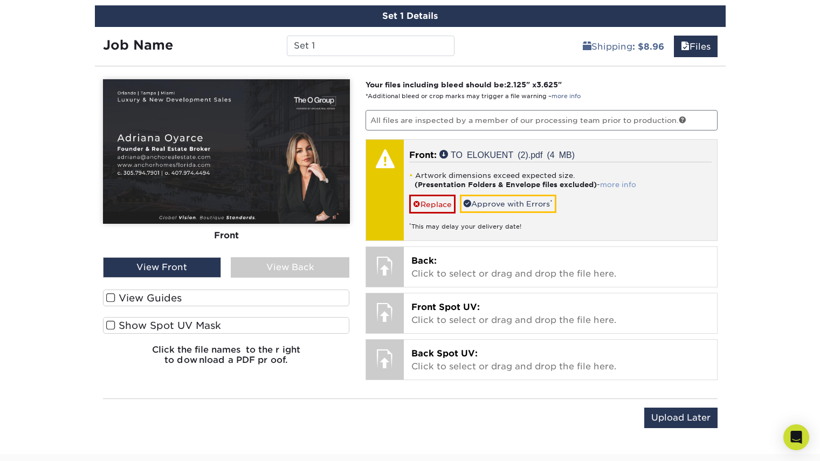
click at [616, 183] on link "more info" at bounding box center [618, 184] width 36 height 8
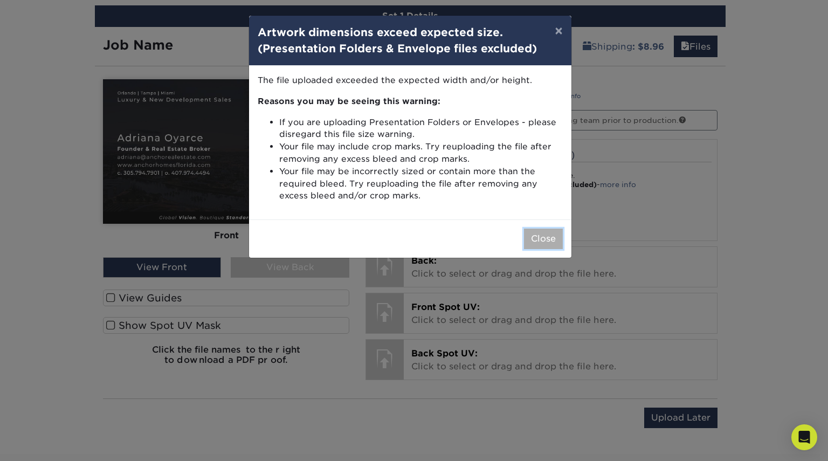
click at [537, 235] on button "Close" at bounding box center [543, 238] width 39 height 20
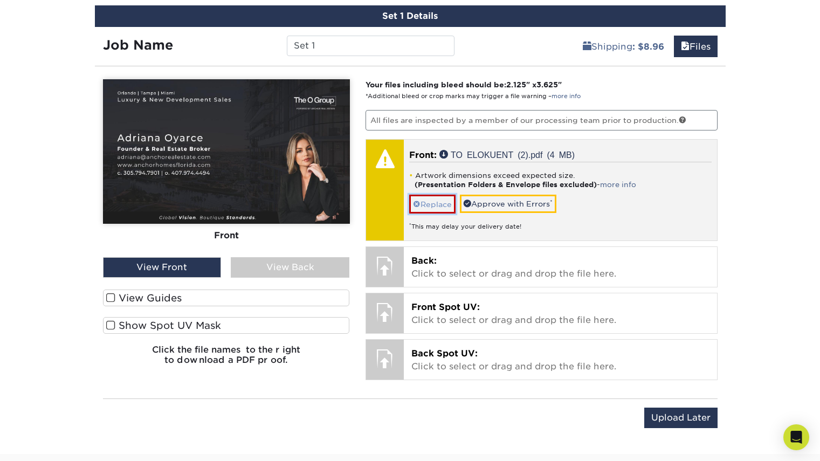
click at [425, 205] on link "Replace" at bounding box center [432, 204] width 46 height 19
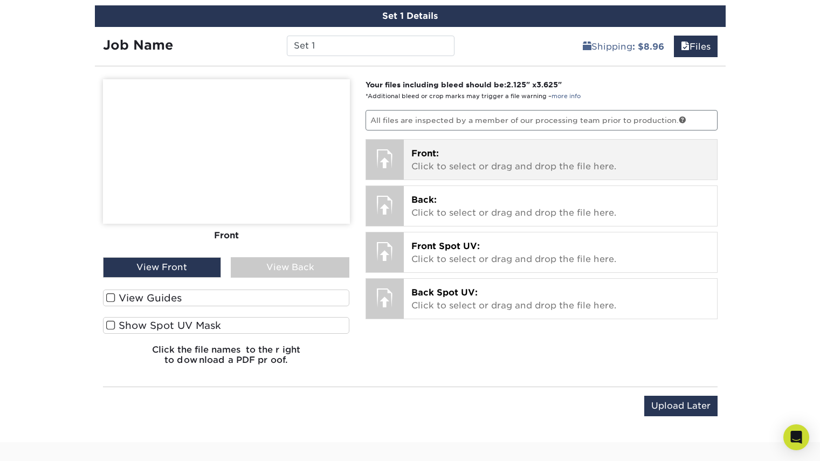
click at [462, 164] on p "Front: Click to select or drag and drop the file here." at bounding box center [560, 160] width 298 height 26
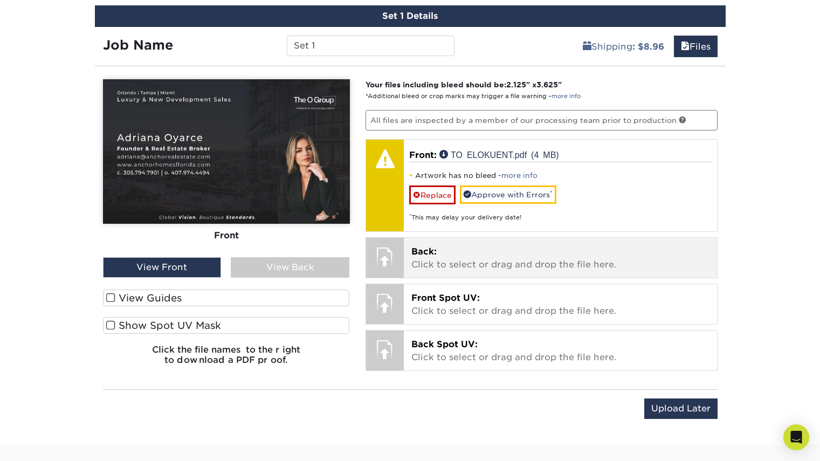
click at [441, 260] on p "Back: Click to select or drag and drop the file here." at bounding box center [560, 258] width 298 height 26
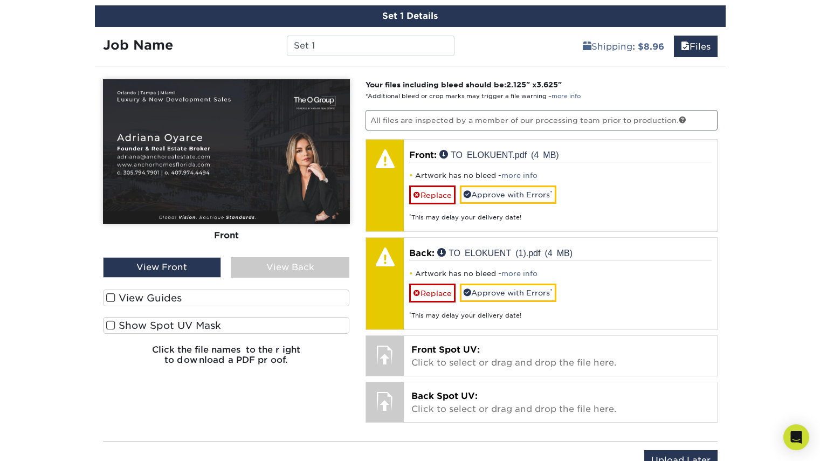
click at [261, 268] on div "View Back" at bounding box center [290, 267] width 119 height 20
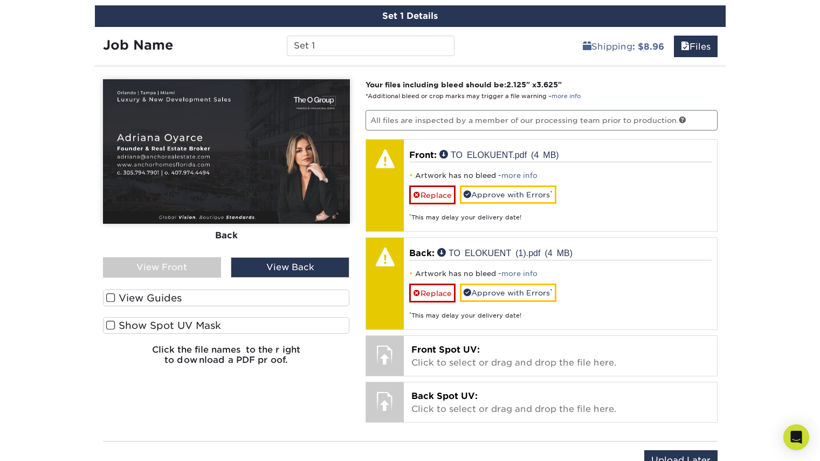
click at [198, 268] on div "View Front" at bounding box center [162, 267] width 119 height 20
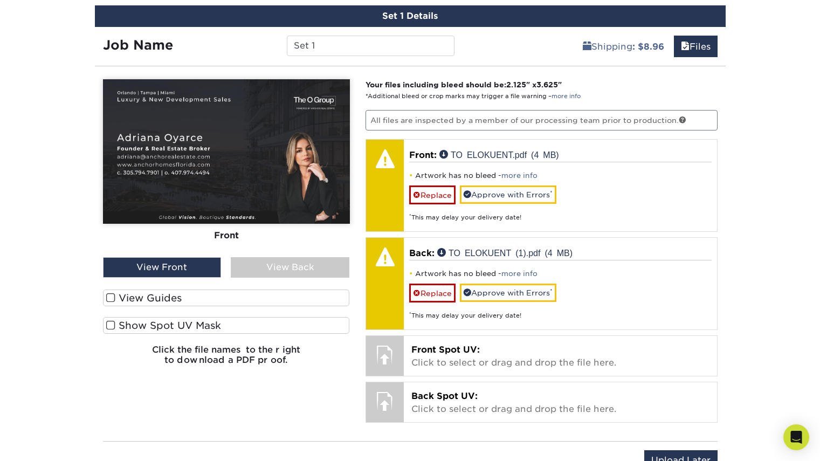
click at [248, 263] on div "View Back" at bounding box center [290, 267] width 119 height 20
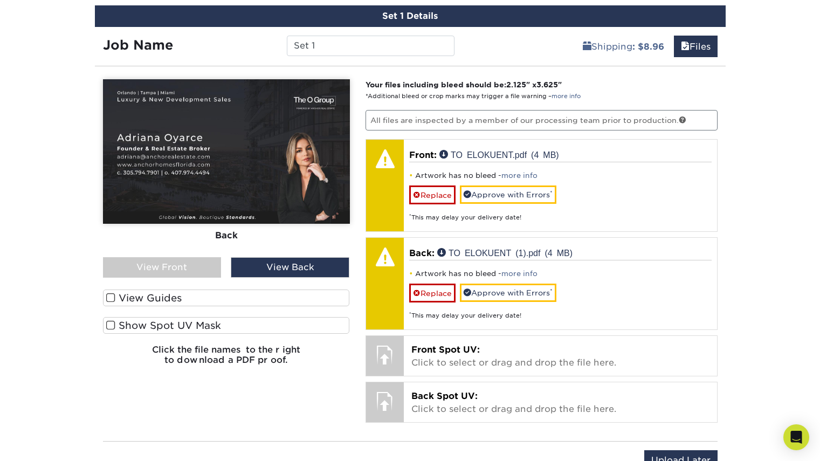
click at [248, 263] on div "View Back" at bounding box center [290, 267] width 119 height 20
click at [248, 265] on div "View Back" at bounding box center [290, 267] width 119 height 20
click at [258, 272] on div "View Back" at bounding box center [290, 267] width 119 height 20
click at [205, 267] on div "View Front" at bounding box center [162, 267] width 119 height 20
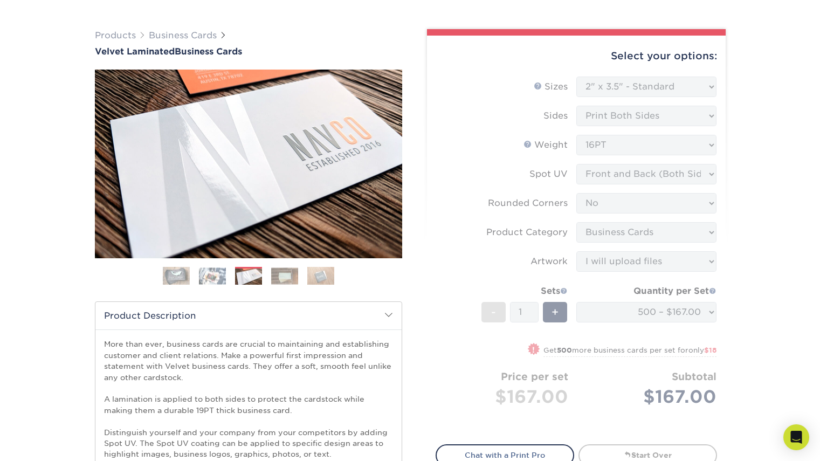
scroll to position [65, 0]
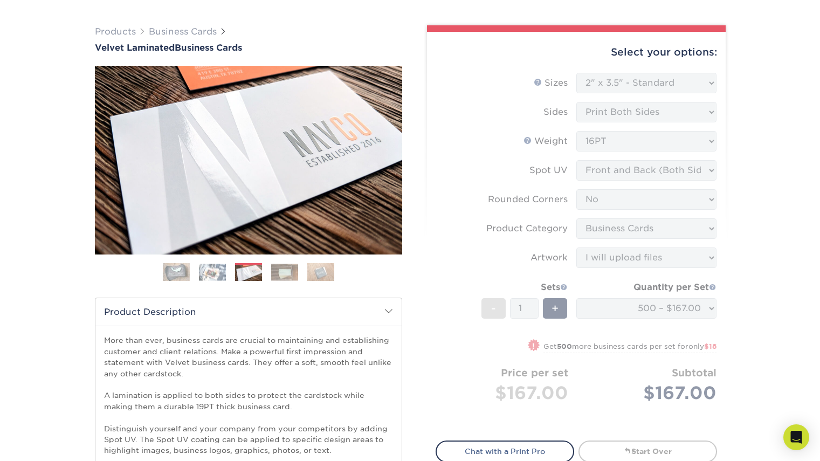
click at [644, 113] on form "Sizes Help Sizes Please Select 1.5" x 3.5" - Mini 1.75" x 3.5" - Mini 2" x 2" -…" at bounding box center [575, 250] width 281 height 355
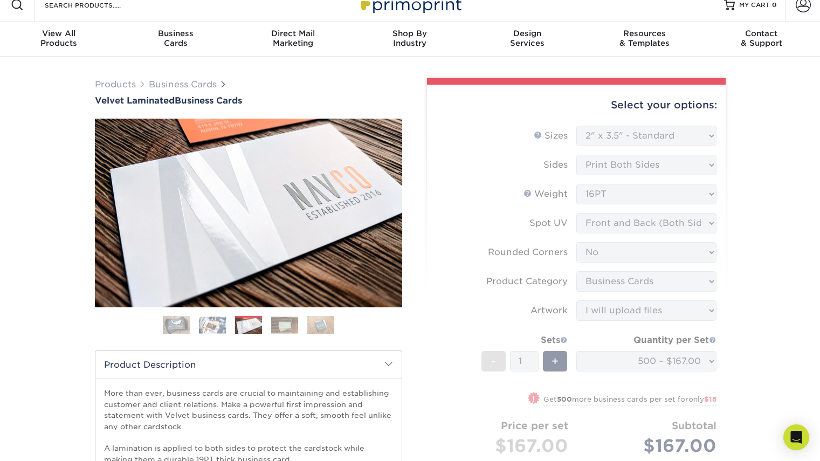
scroll to position [0, 0]
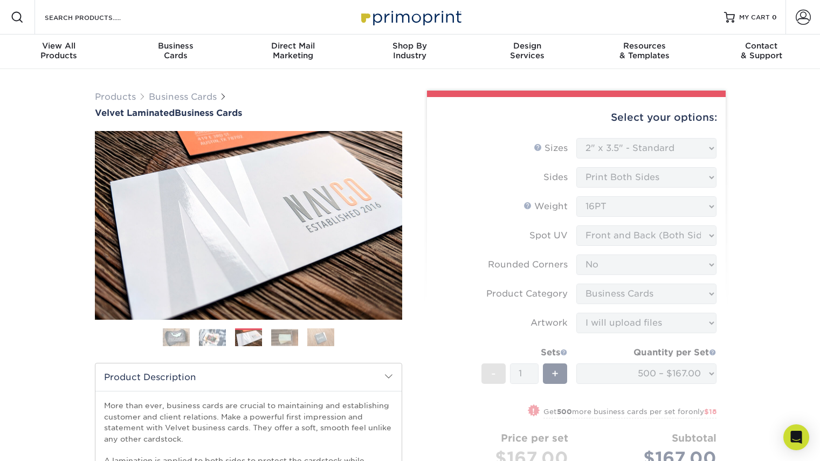
click at [617, 155] on form "Sizes Help Sizes Please Select 1.5" x 3.5" - Mini 1.75" x 3.5" - Mini 2" x 2" -…" at bounding box center [575, 315] width 281 height 355
click at [602, 155] on form "Sizes Help Sizes Please Select 1.5" x 3.5" - Mini 1.75" x 3.5" - Mini 2" x 2" -…" at bounding box center [575, 315] width 281 height 355
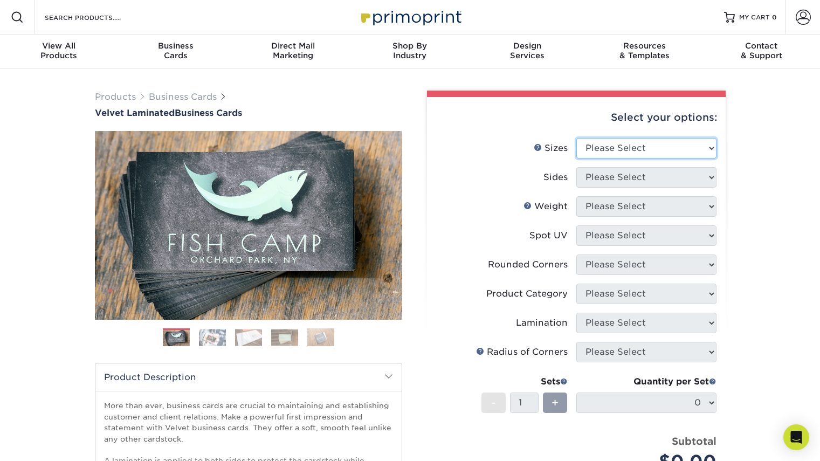
click at [646, 145] on select "Please Select 1.5" x 3.5" - Mini 1.75" x 3.5" - Mini 2" x 2" - Square 2" x 3" -…" at bounding box center [646, 148] width 140 height 20
select select "2.00x3.50"
click at [576, 138] on select "Please Select 1.5" x 3.5" - Mini 1.75" x 3.5" - Mini 2" x 2" - Square 2" x 3" -…" at bounding box center [646, 148] width 140 height 20
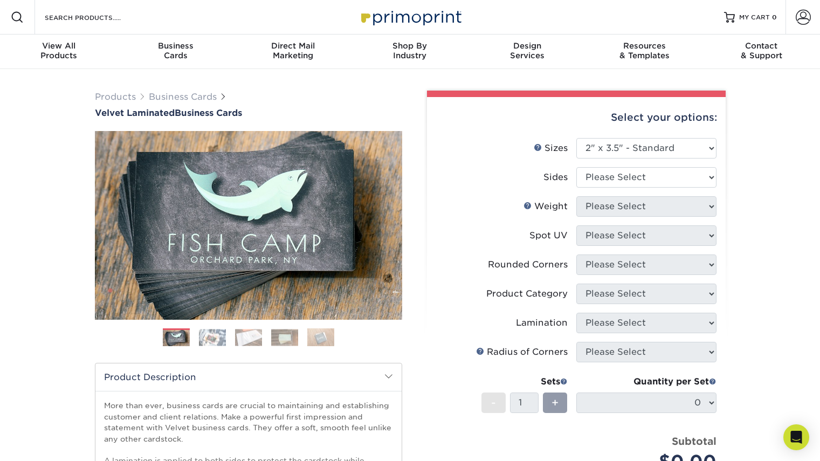
click at [775, 175] on div "Products Business Cards Velvet Laminated Business Cards Previous Next" at bounding box center [410, 356] width 820 height 575
click at [629, 180] on select "Please Select Print Both Sides Print Front Only" at bounding box center [646, 177] width 140 height 20
select select "32d3c223-f82c-492b-b915-ba065a00862f"
click at [576, 167] on select "Please Select Print Both Sides Print Front Only" at bounding box center [646, 177] width 140 height 20
click at [617, 205] on select "Please Select 16PT" at bounding box center [646, 206] width 140 height 20
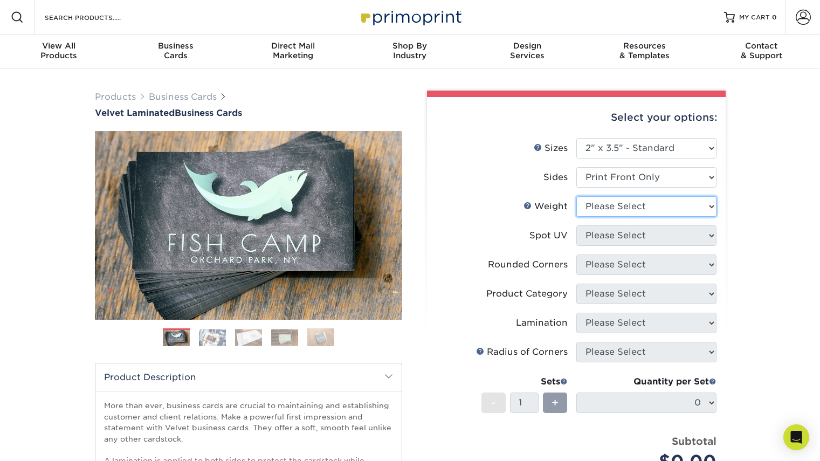
select select "16PT"
click at [576, 196] on select "Please Select 16PT" at bounding box center [646, 206] width 140 height 20
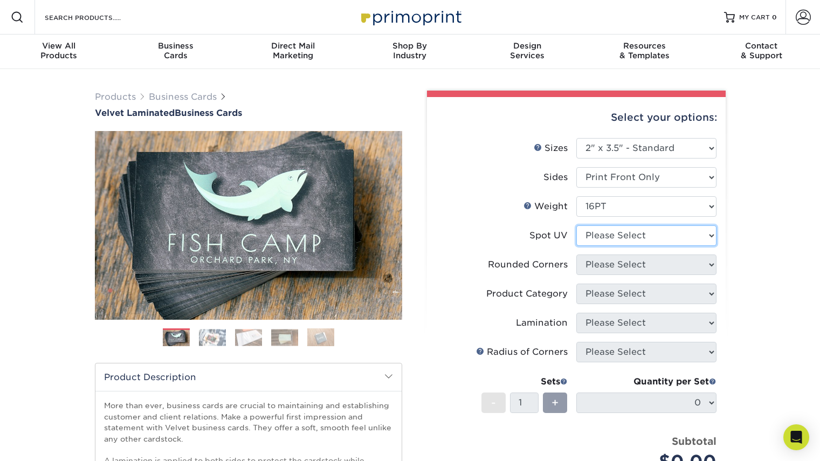
click at [609, 238] on select "Please Select No Spot UV Front Only" at bounding box center [646, 235] width 140 height 20
select select "3"
click at [576, 225] on select "Please Select No Spot UV Front Only" at bounding box center [646, 235] width 140 height 20
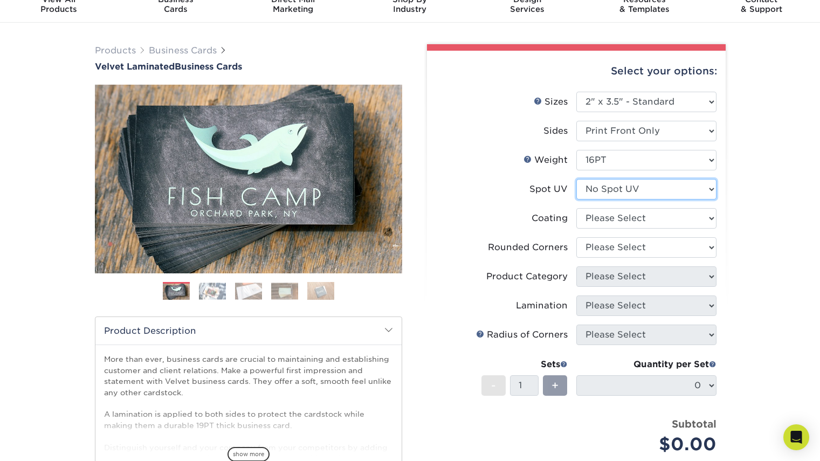
scroll to position [51, 0]
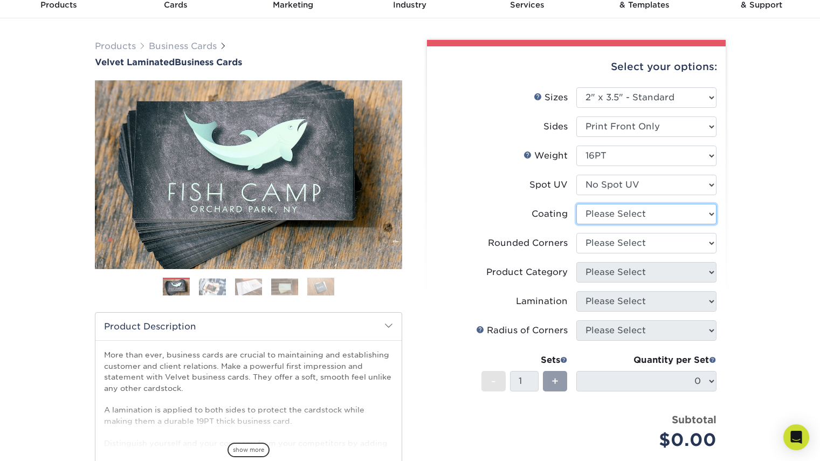
click at [609, 216] on select at bounding box center [646, 214] width 140 height 20
click at [576, 204] on select at bounding box center [646, 214] width 140 height 20
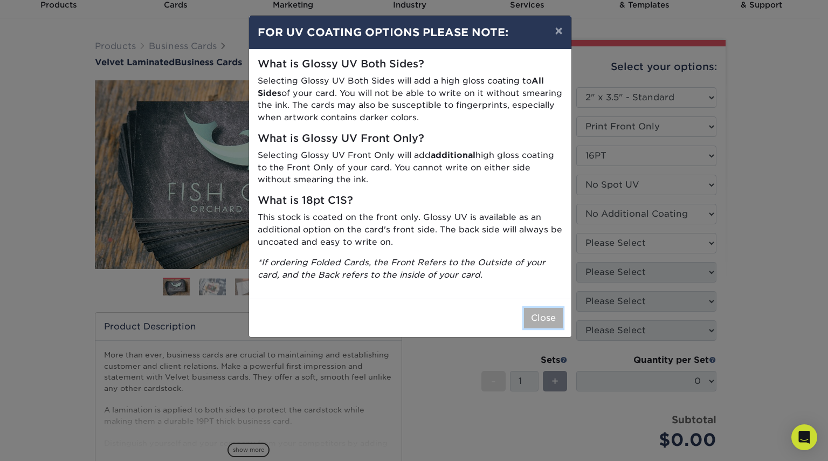
click at [535, 322] on button "Close" at bounding box center [543, 318] width 39 height 20
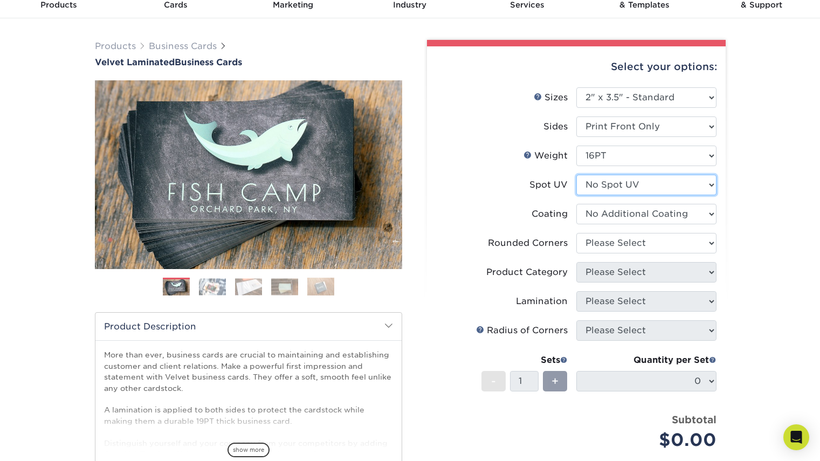
click at [636, 194] on select "Please Select No Spot UV Front Only" at bounding box center [646, 185] width 140 height 20
click at [790, 191] on div "Products Business Cards Velvet Laminated Business Cards Previous Next" at bounding box center [410, 315] width 820 height 594
click at [647, 208] on select at bounding box center [646, 214] width 140 height 20
select select "-1"
click at [576, 204] on select at bounding box center [646, 214] width 140 height 20
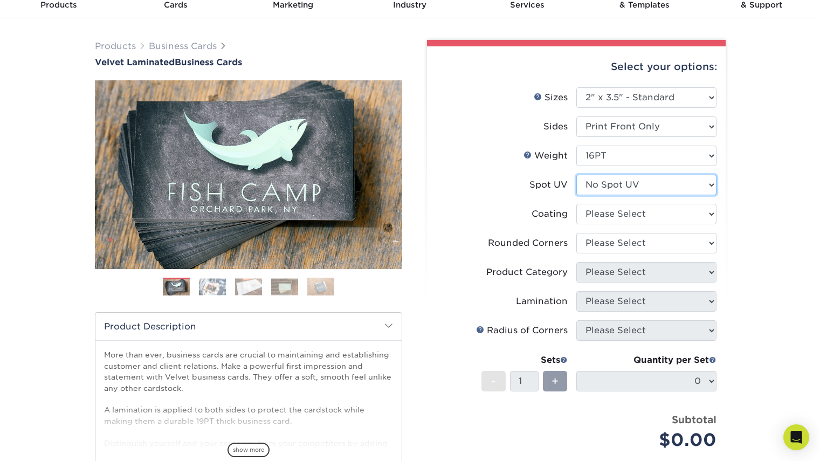
click at [632, 183] on select "Please Select No Spot UV Front Only" at bounding box center [646, 185] width 140 height 20
select select "1"
click at [576, 175] on select "Please Select No Spot UV Front Only" at bounding box center [646, 185] width 140 height 20
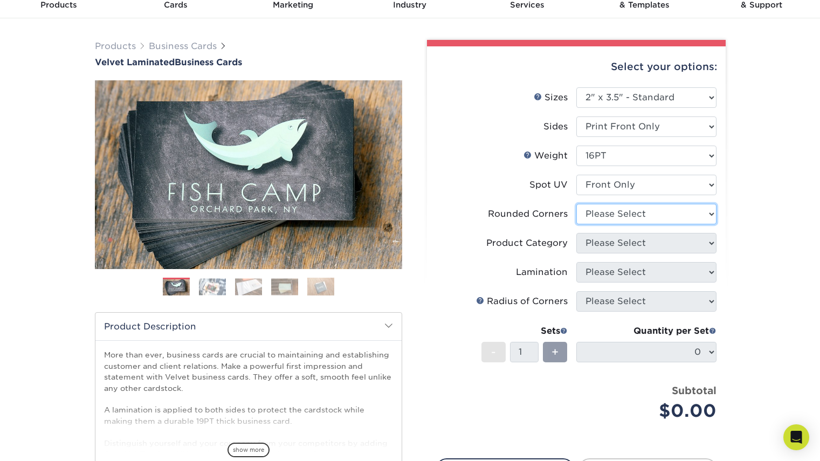
click at [612, 206] on select "Please Select Yes - Round 2 Corners Yes - Round 4 Corners No" at bounding box center [646, 214] width 140 height 20
click at [613, 185] on select "Please Select No Spot UV Front Only" at bounding box center [646, 185] width 140 height 20
click at [758, 221] on div "Products Business Cards Velvet Laminated Business Cards Previous Next" at bounding box center [410, 305] width 820 height 575
click at [650, 210] on select "Please Select Yes - Round 2 Corners Yes - Round 4 Corners No" at bounding box center [646, 214] width 140 height 20
select select "0"
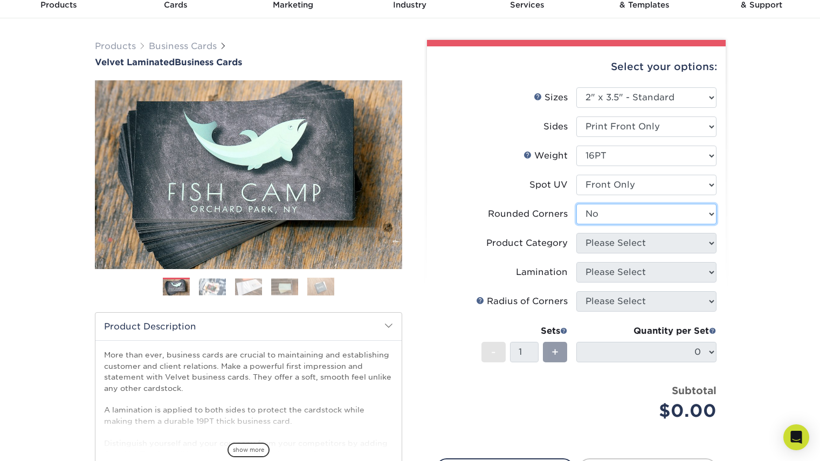
click at [576, 204] on select "Please Select Yes - Round 2 Corners Yes - Round 4 Corners No" at bounding box center [646, 214] width 140 height 20
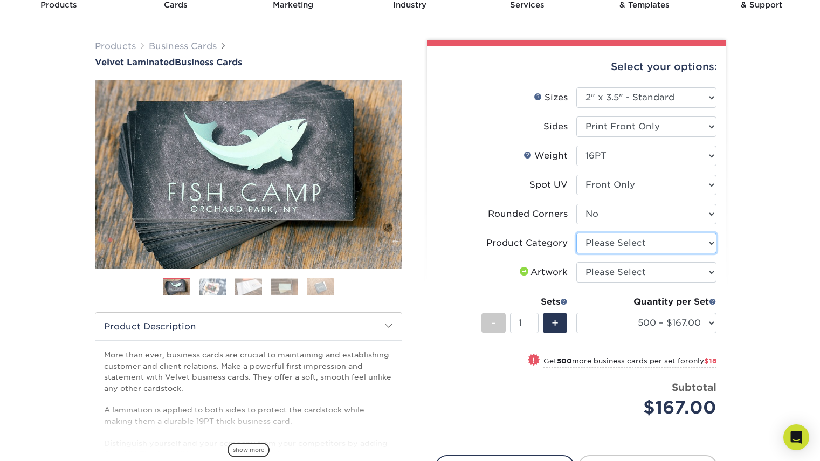
click at [614, 250] on select "Please Select Business Cards" at bounding box center [646, 243] width 140 height 20
select select "3b5148f1-0588-4f88-a218-97bcfdce65c1"
click at [576, 233] on select "Please Select Business Cards" at bounding box center [646, 243] width 140 height 20
click at [608, 269] on select "Please Select I will upload files I need a design - $100" at bounding box center [646, 272] width 140 height 20
select select "upload"
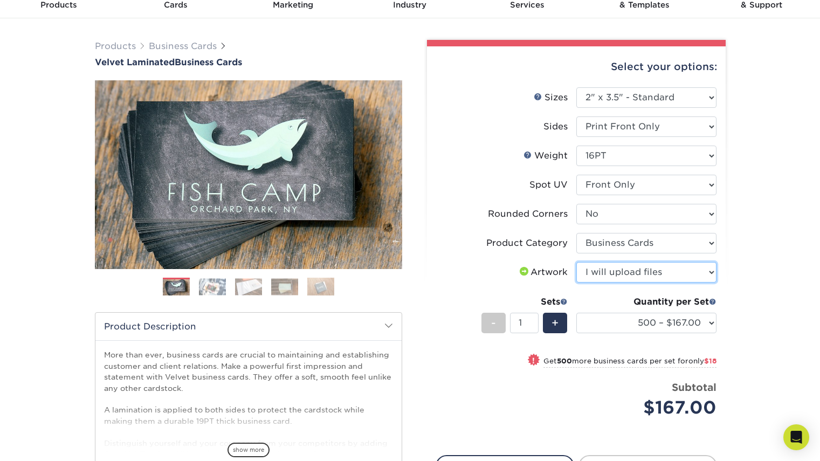
click at [576, 262] on select "Please Select I will upload files I need a design - $100" at bounding box center [646, 272] width 140 height 20
click at [741, 302] on div "Products Business Cards Velvet Laminated Business Cards Previous Next" at bounding box center [410, 305] width 820 height 575
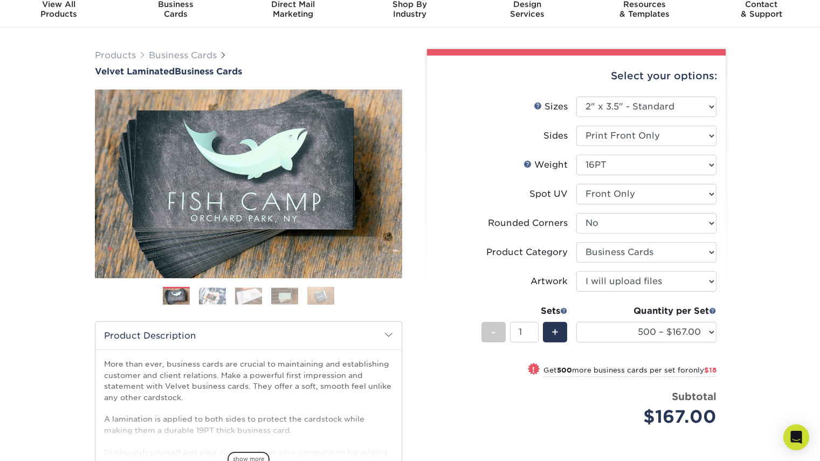
scroll to position [35, 0]
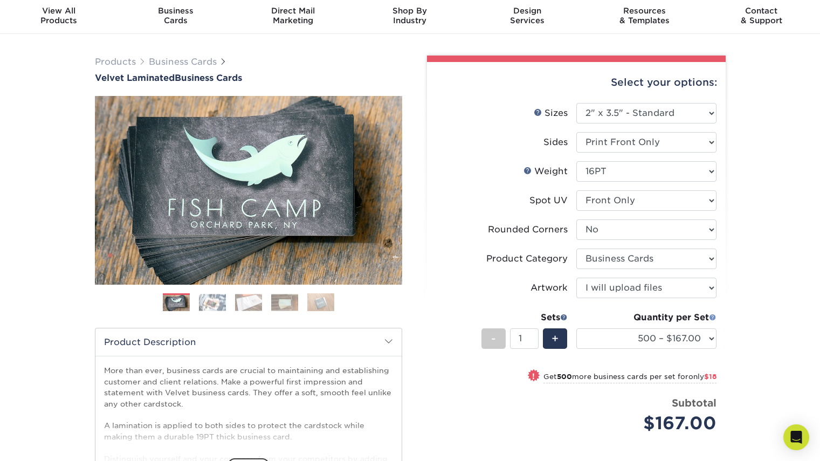
click at [714, 321] on link at bounding box center [713, 317] width 8 height 9
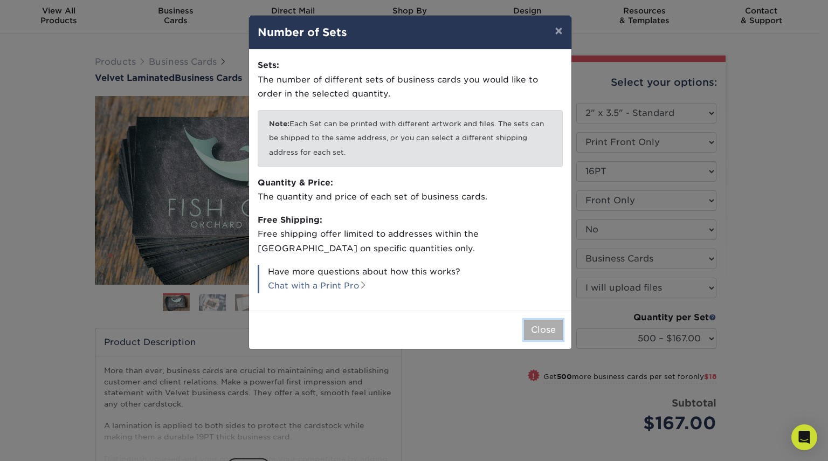
click at [534, 325] on button "Close" at bounding box center [543, 330] width 39 height 20
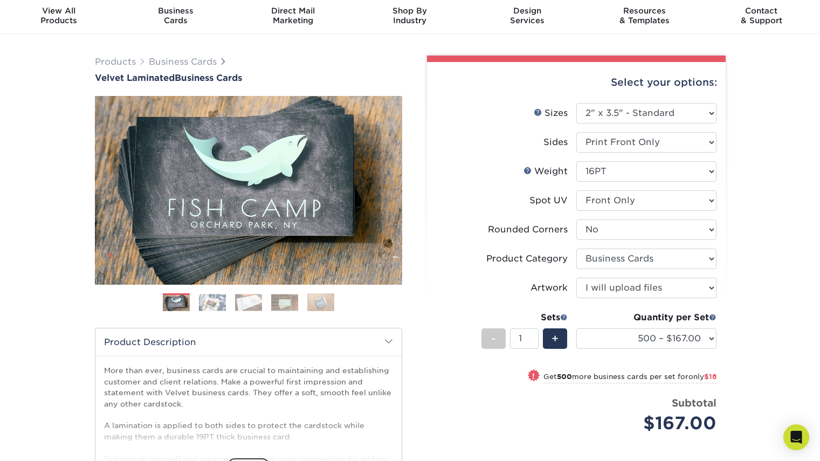
click at [742, 254] on div "Products Business Cards Velvet Laminated Business Cards Previous Next" at bounding box center [410, 321] width 820 height 575
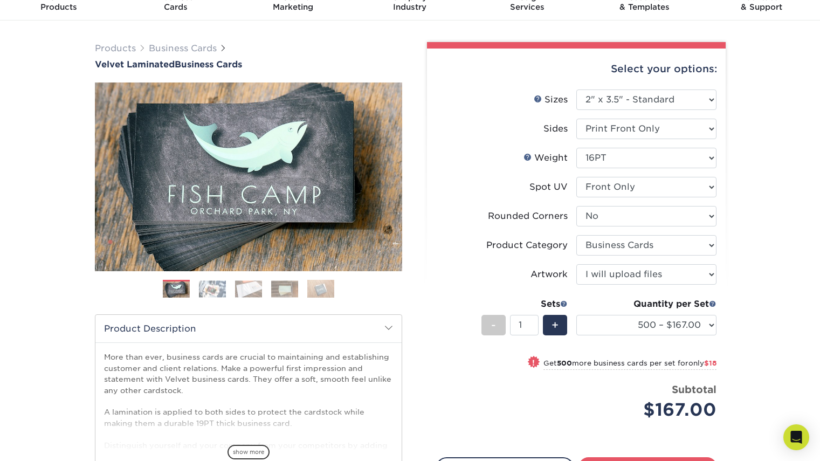
scroll to position [50, 0]
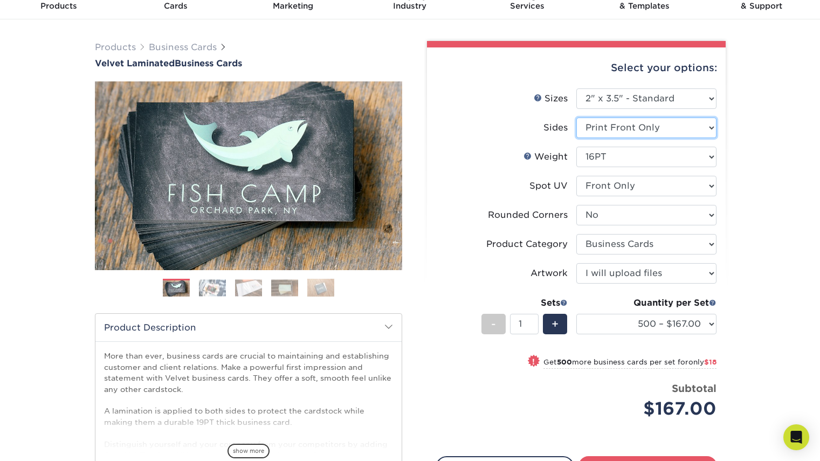
click at [633, 126] on select "Please Select Print Both Sides Print Front Only" at bounding box center [646, 127] width 140 height 20
click at [742, 138] on div "Products Business Cards Velvet Laminated Business Cards Previous Next" at bounding box center [410, 306] width 820 height 575
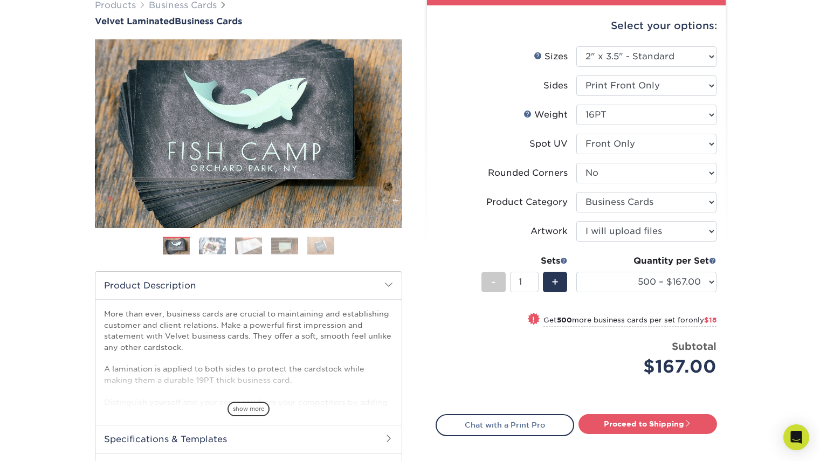
scroll to position [109, 0]
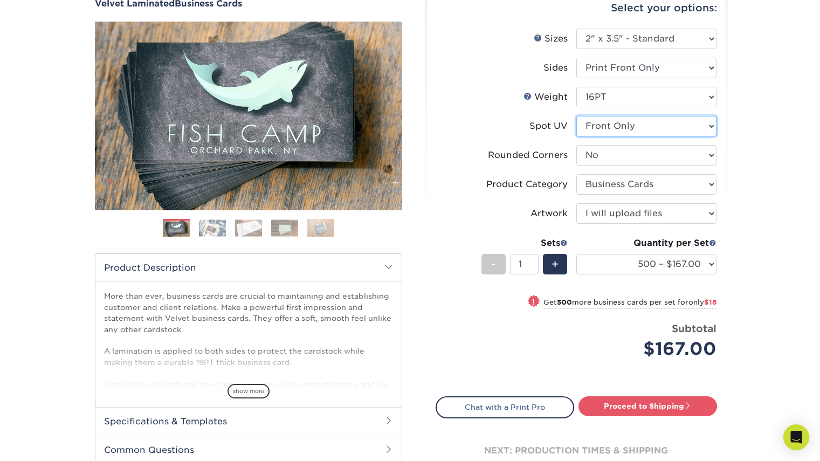
click at [648, 131] on select "Please Select No Spot UV Front Only" at bounding box center [646, 126] width 140 height 20
click at [576, 116] on select "Please Select No Spot UV Front Only" at bounding box center [646, 126] width 140 height 20
click at [642, 128] on select "Please Select No Spot UV Front Only" at bounding box center [646, 126] width 140 height 20
select select "-1"
click at [576, 116] on select "Please Select No Spot UV Front Only" at bounding box center [646, 126] width 140 height 20
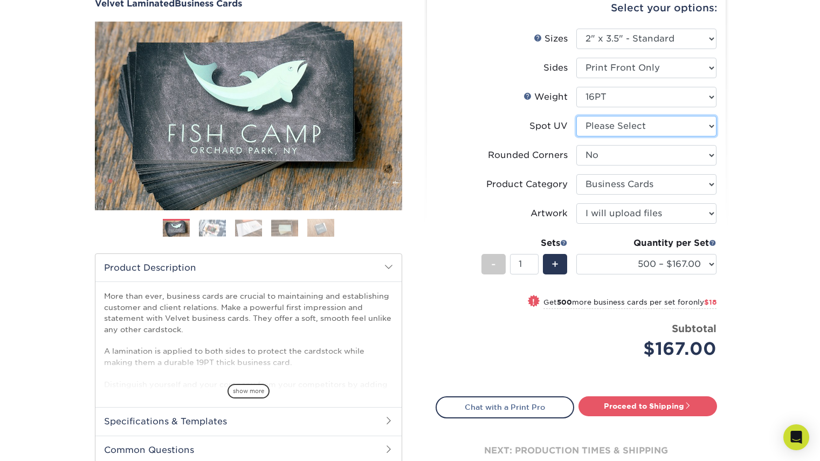
select select "-1"
select select
select select "-1"
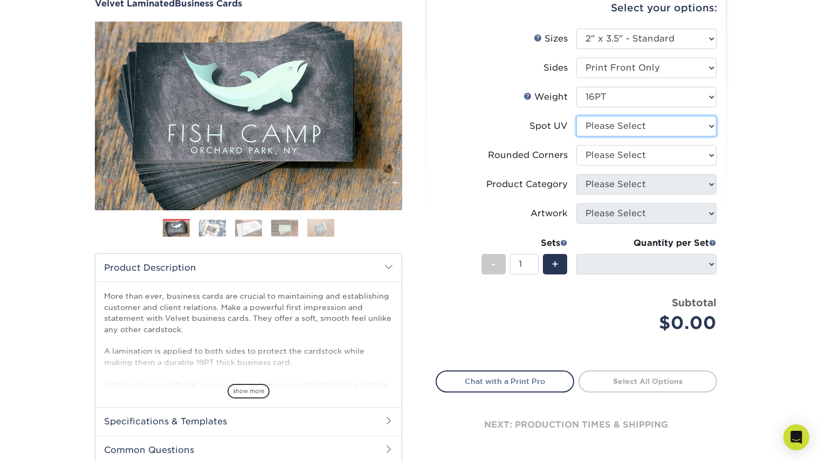
click at [642, 126] on select "Please Select No Spot UV Front Only" at bounding box center [646, 126] width 140 height 20
select select "1"
click at [576, 116] on select "Please Select No Spot UV Front Only" at bounding box center [646, 126] width 140 height 20
select select
click at [242, 389] on span "show more" at bounding box center [248, 391] width 42 height 15
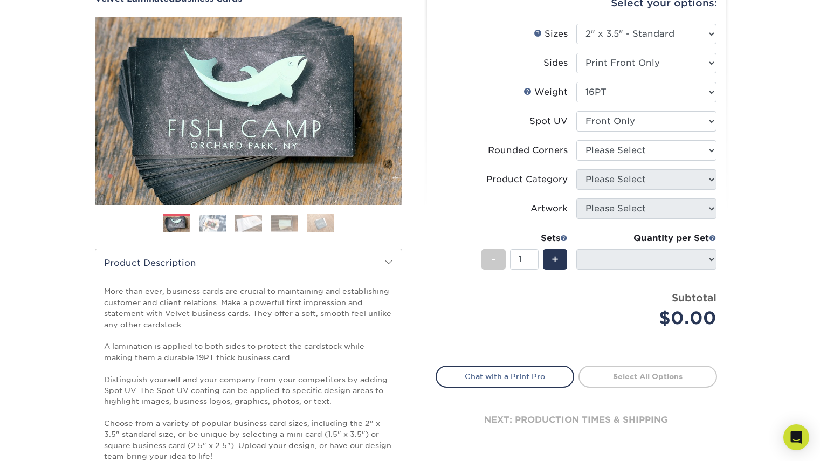
scroll to position [114, 0]
click at [626, 151] on select "Please Select Yes - Round 2 Corners Yes - Round 4 Corners No" at bounding box center [646, 151] width 140 height 20
select select "0"
click at [576, 141] on select "Please Select Yes - Round 2 Corners Yes - Round 4 Corners No" at bounding box center [646, 151] width 140 height 20
select select "-1"
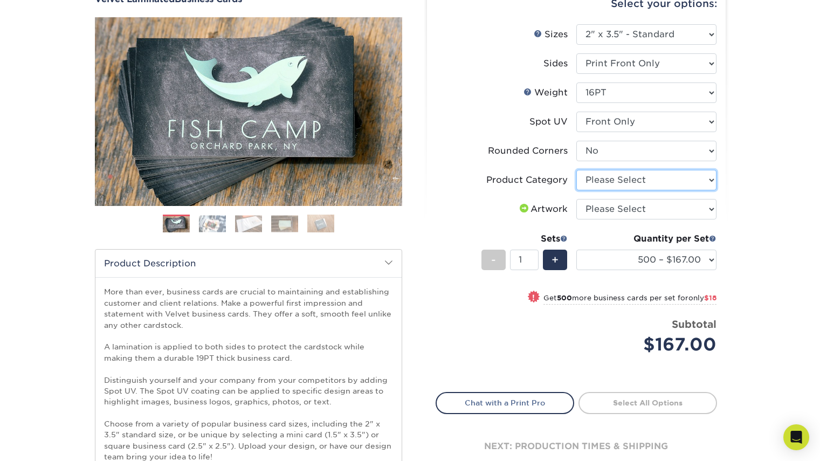
click at [613, 180] on select "Please Select Business Cards" at bounding box center [646, 180] width 140 height 20
select select "3b5148f1-0588-4f88-a218-97bcfdce65c1"
click at [576, 170] on select "Please Select Business Cards" at bounding box center [646, 180] width 140 height 20
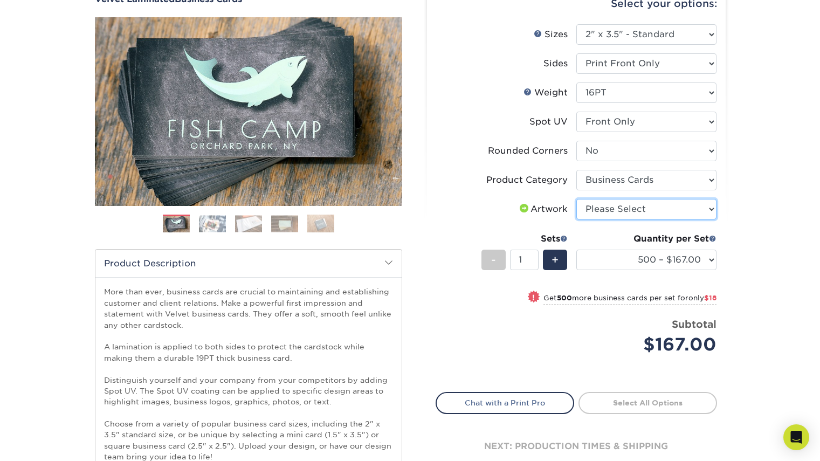
click at [610, 209] on select "Please Select I will upload files I need a design - $100" at bounding box center [646, 209] width 140 height 20
select select "upload"
click at [576, 199] on select "Please Select I will upload files I need a design - $100" at bounding box center [646, 209] width 140 height 20
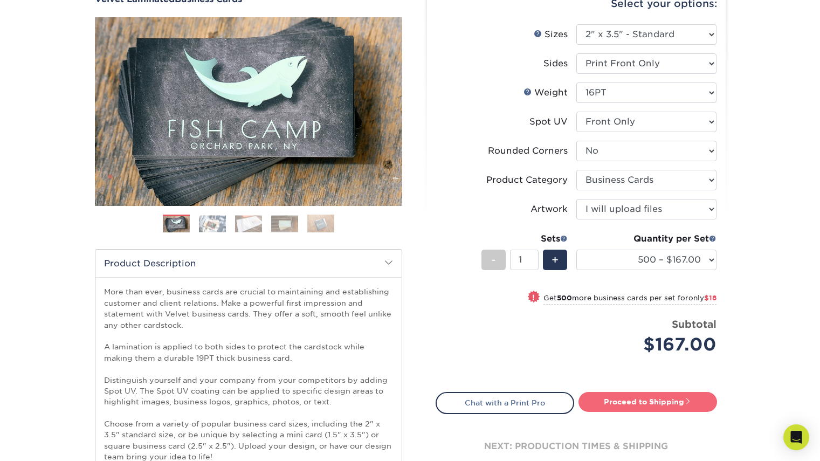
click at [614, 402] on link "Proceed to Shipping" at bounding box center [647, 401] width 138 height 19
type input "Set 1"
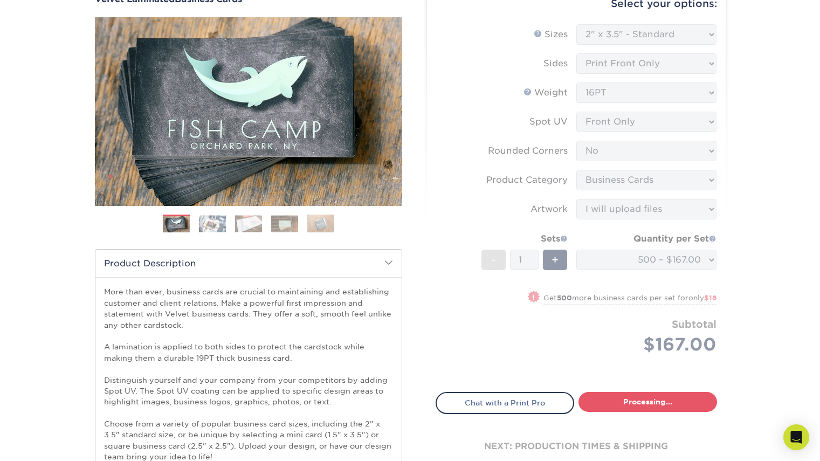
select select "7972960d-6a72-40de-9a93-d1d4fe60a802"
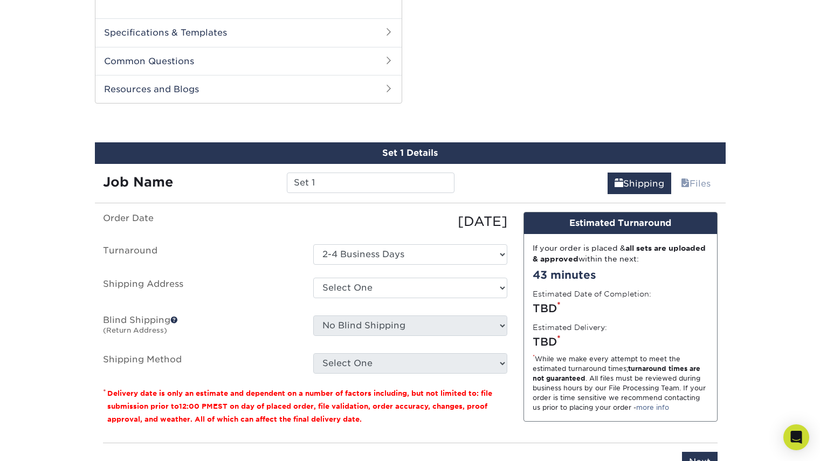
scroll to position [660, 0]
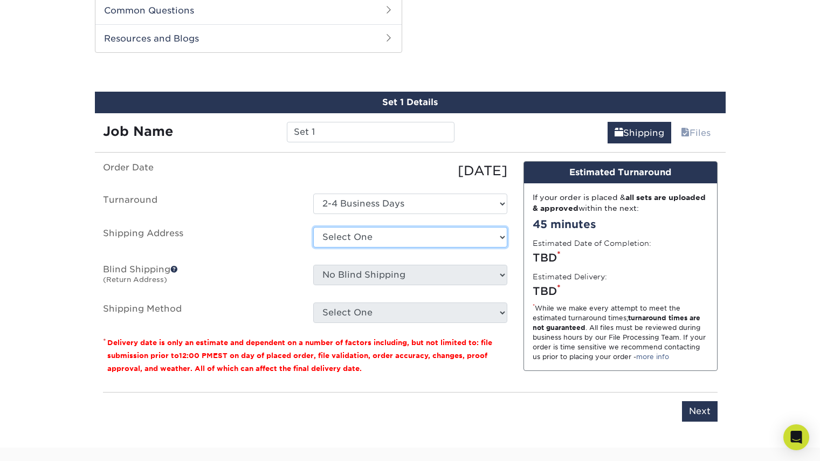
click at [398, 241] on select "Select One Anchor Real Estate + Add New Address - Login" at bounding box center [410, 237] width 194 height 20
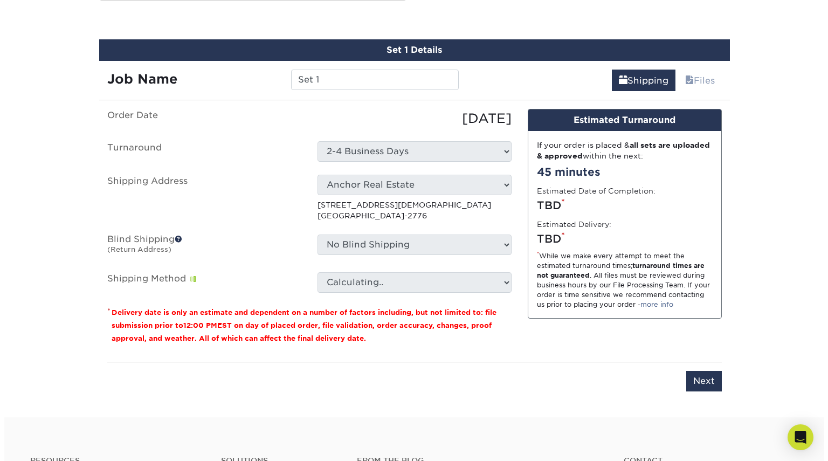
scroll to position [714, 0]
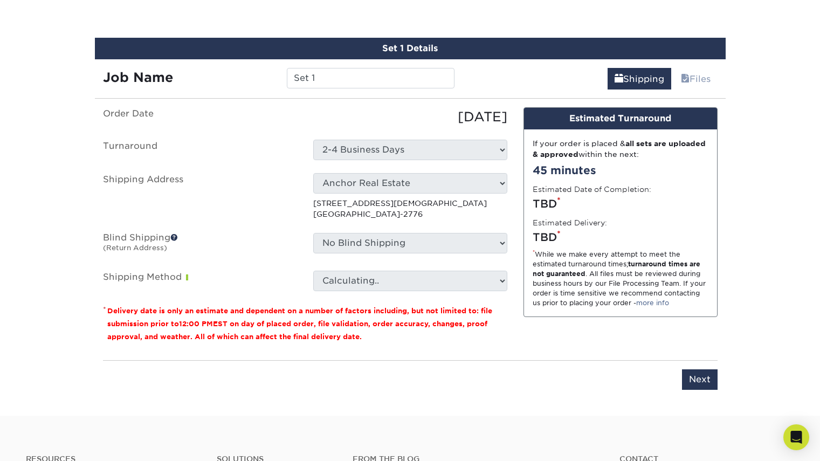
click at [370, 206] on p "[STREET_ADDRESS]" at bounding box center [410, 209] width 194 height 22
click at [392, 176] on select "Select One Anchor Real Estate + Add New Address - Login" at bounding box center [410, 183] width 194 height 20
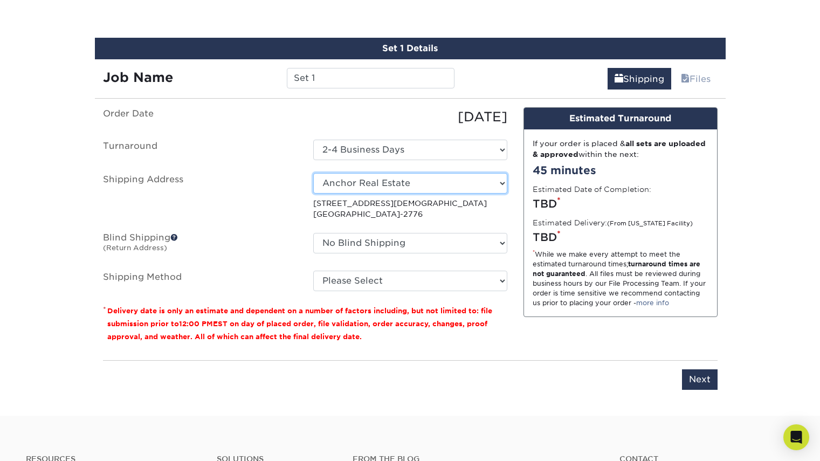
click at [405, 182] on select "Select One Anchor Real Estate + Add New Address - Login" at bounding box center [410, 183] width 194 height 20
select select "newaddress"
click at [313, 173] on select "Select One Anchor Real Estate + Add New Address - Login" at bounding box center [410, 183] width 194 height 20
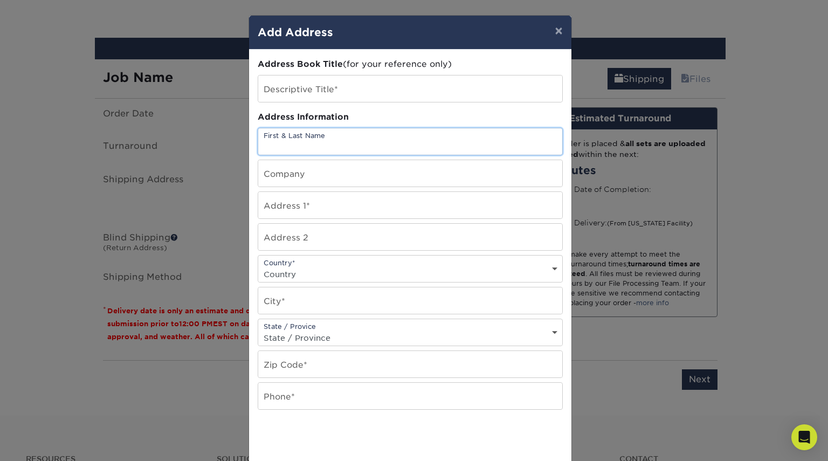
click at [371, 142] on input "text" at bounding box center [410, 141] width 304 height 26
type input "[PERSON_NAME]"
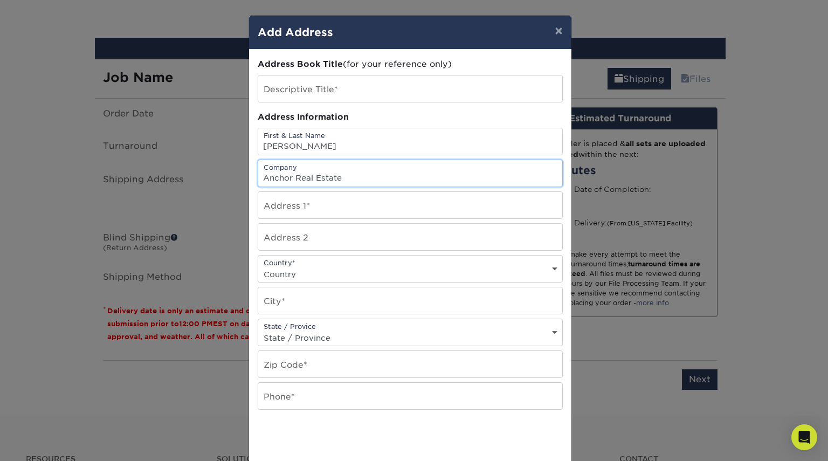
type input "Anchor Real Estate"
type input "[STREET_ADDRESS]"
select select "US"
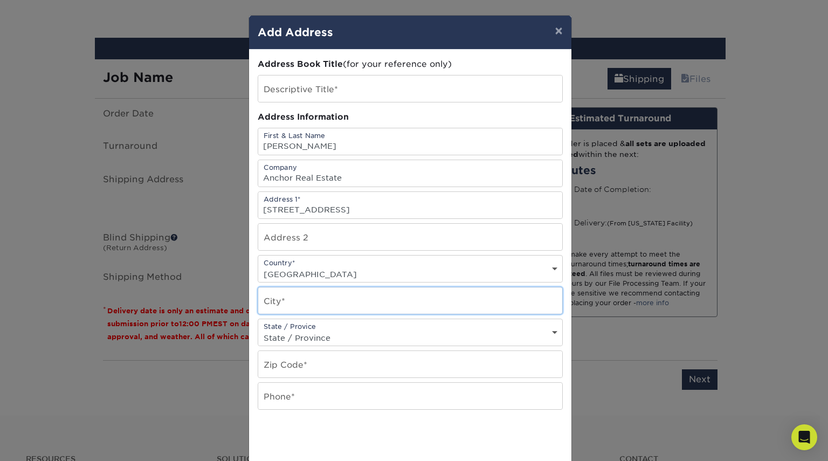
type input "Orlando"
select select "FL"
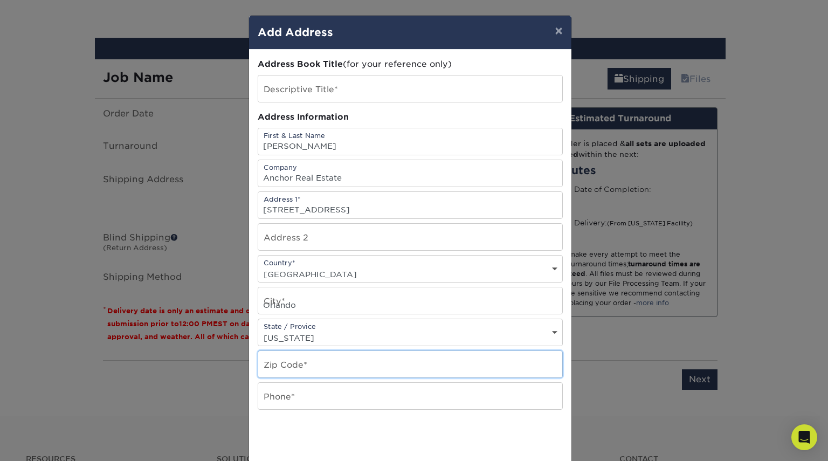
type input "32801"
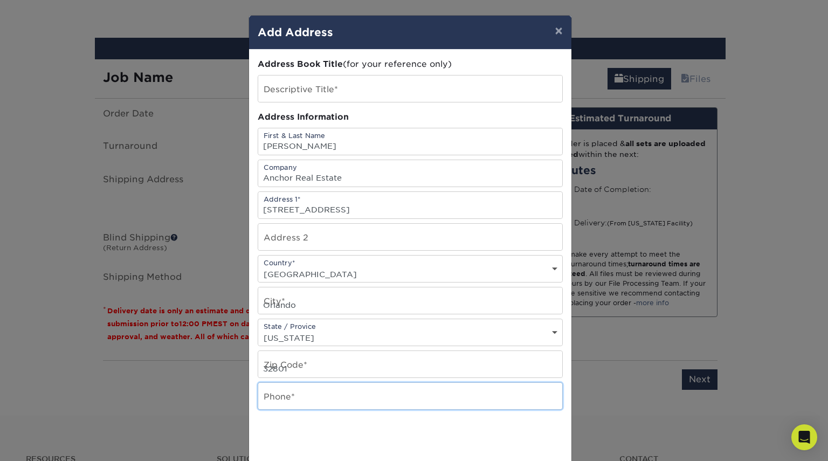
type input "4078481012"
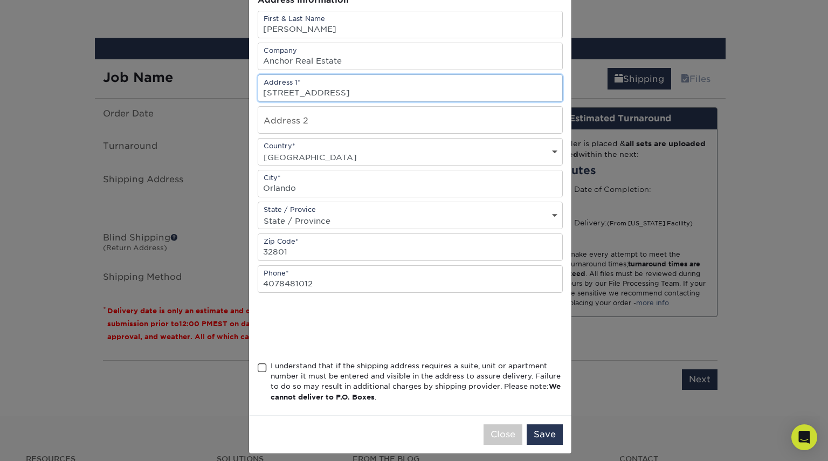
scroll to position [117, 0]
type input "[STREET_ADDRESS]"
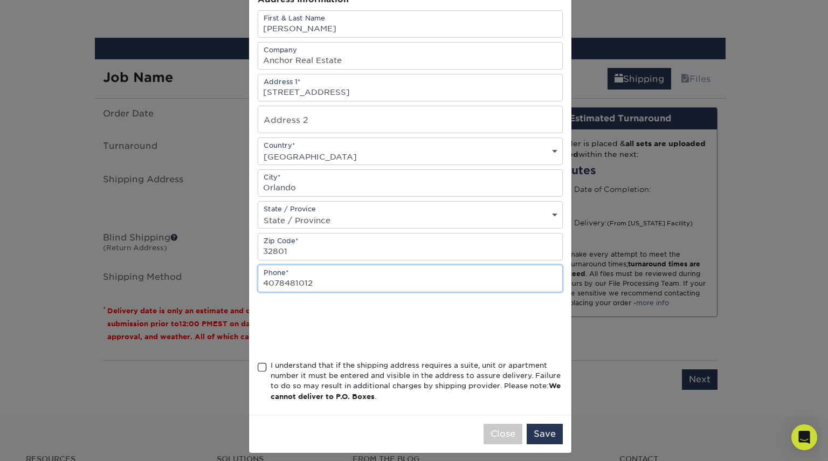
click at [321, 283] on input "4078481012" at bounding box center [410, 278] width 304 height 26
type input "2068833628"
click at [259, 366] on span at bounding box center [262, 367] width 9 height 10
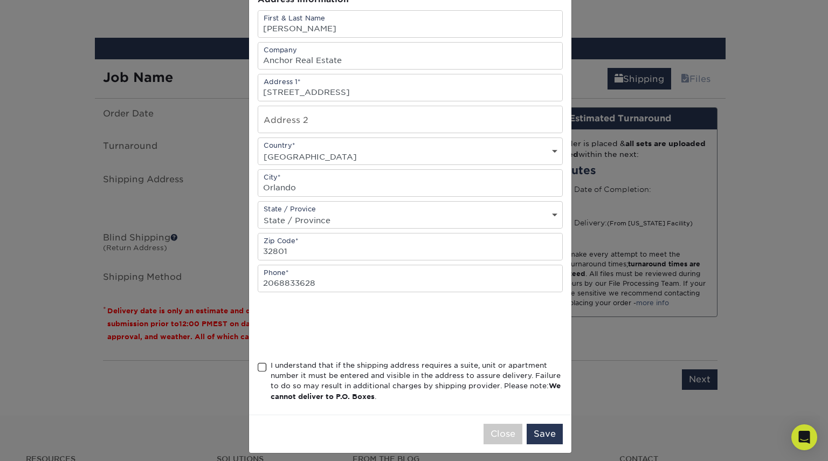
click at [0, 0] on input "I understand that if the shipping address requires a suite, unit or apartment n…" at bounding box center [0, 0] width 0 height 0
click at [540, 435] on button "Save" at bounding box center [544, 433] width 36 height 20
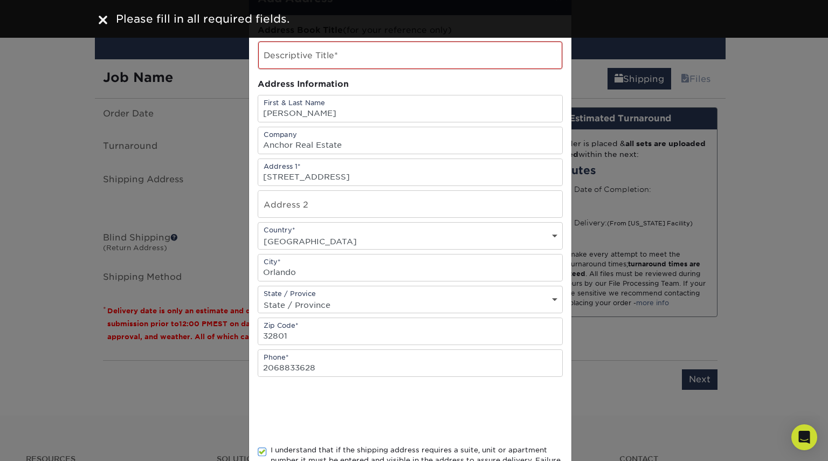
scroll to position [0, 0]
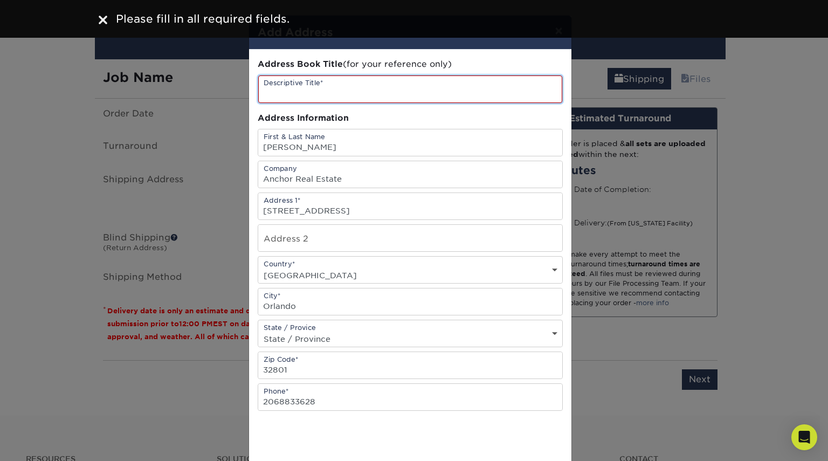
click at [355, 90] on input "text" at bounding box center [410, 88] width 304 height 27
type input "Anchor Real Estate"
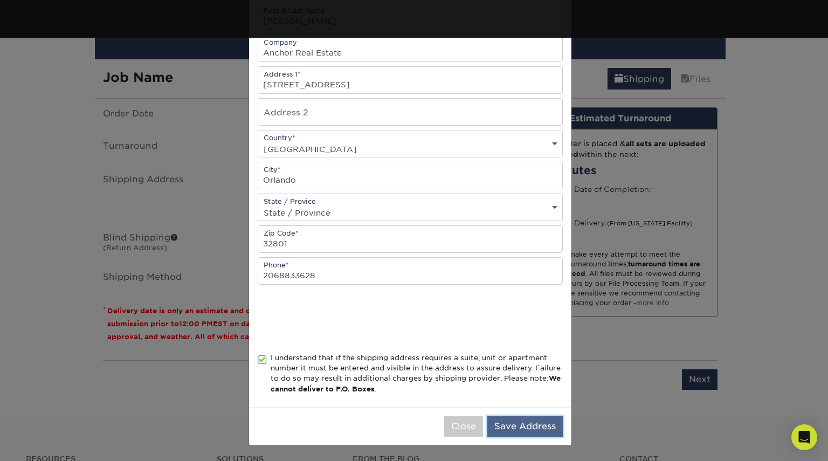
click at [508, 429] on button "Save Address" at bounding box center [524, 426] width 75 height 20
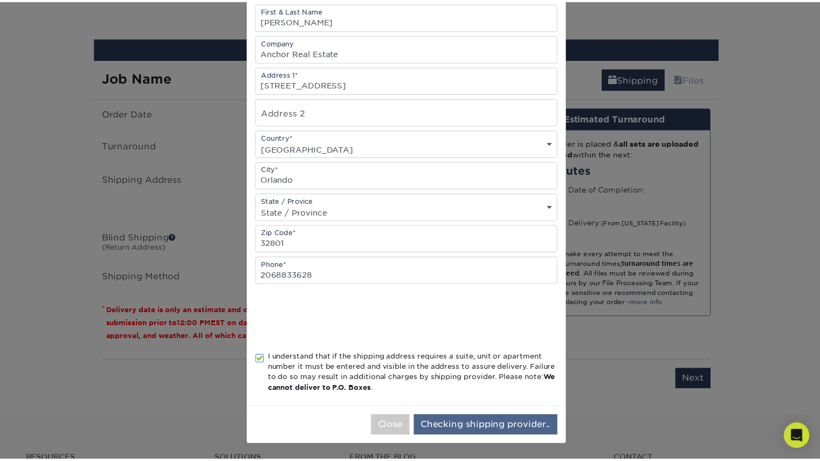
scroll to position [0, 0]
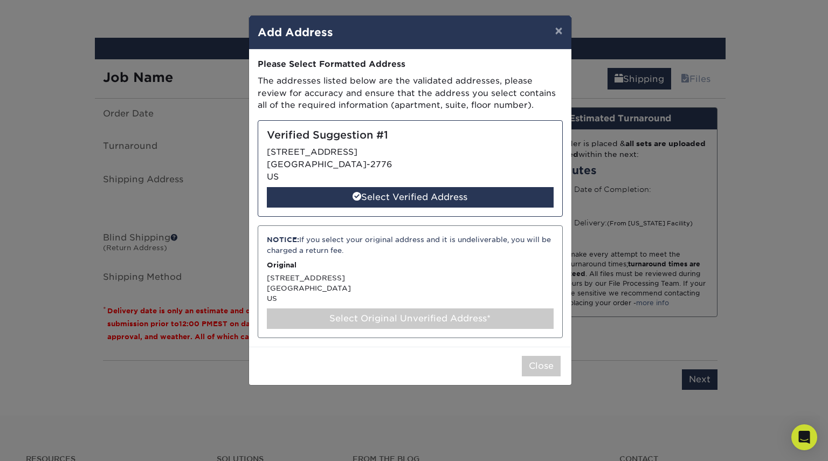
click at [406, 256] on div "NOTICE: If you select your original address and it is undeliverable, you will b…" at bounding box center [410, 281] width 305 height 112
select select "285775"
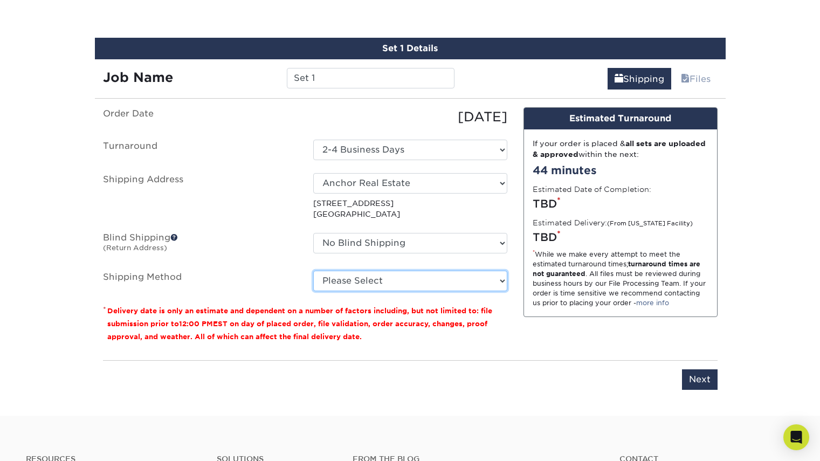
click at [398, 279] on select "Please Select Ground Shipping (+$8.96) 3 Day Shipping Service (+$20.04) 2 Day A…" at bounding box center [410, 280] width 194 height 20
select select "03"
click at [313, 270] on select "Please Select Ground Shipping (+$8.96) 3 Day Shipping Service (+$20.04) 2 Day A…" at bounding box center [410, 280] width 194 height 20
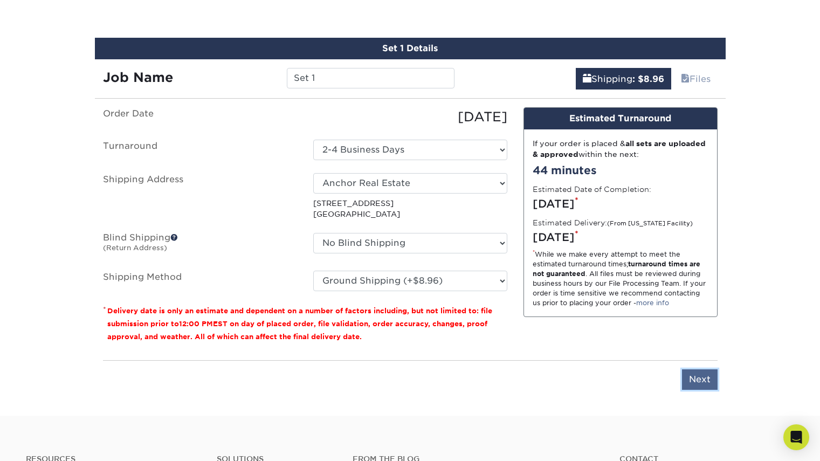
click at [700, 378] on input "Next" at bounding box center [700, 379] width 36 height 20
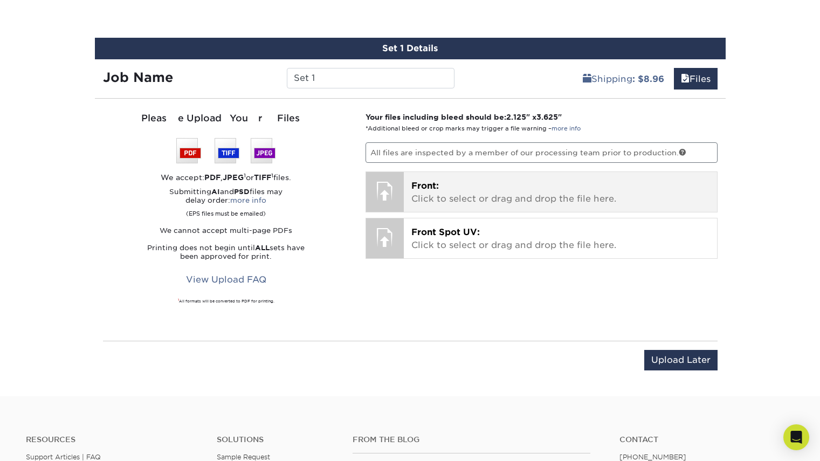
click at [453, 192] on p "Front: Click to select or drag and drop the file here." at bounding box center [560, 192] width 298 height 26
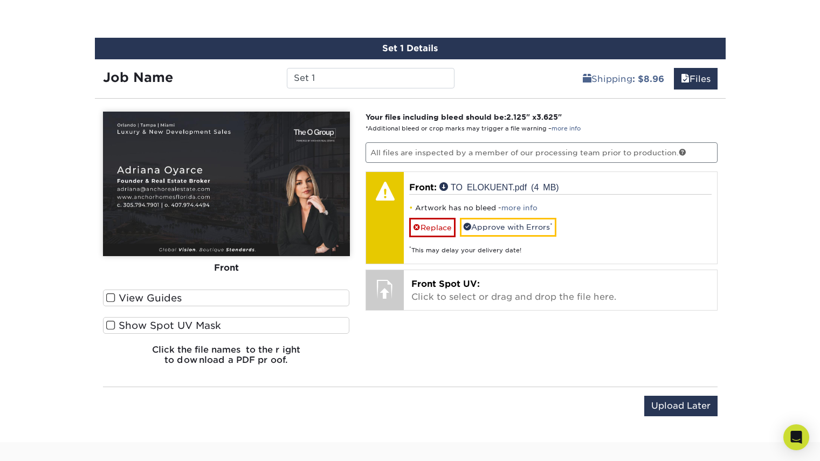
click at [415, 378] on div "Please Upload Your Files We accept: PDF , JPEG 1 or TIFF 1 files. Submitting AI…" at bounding box center [410, 242] width 630 height 270
